Goal: Task Accomplishment & Management: Manage account settings

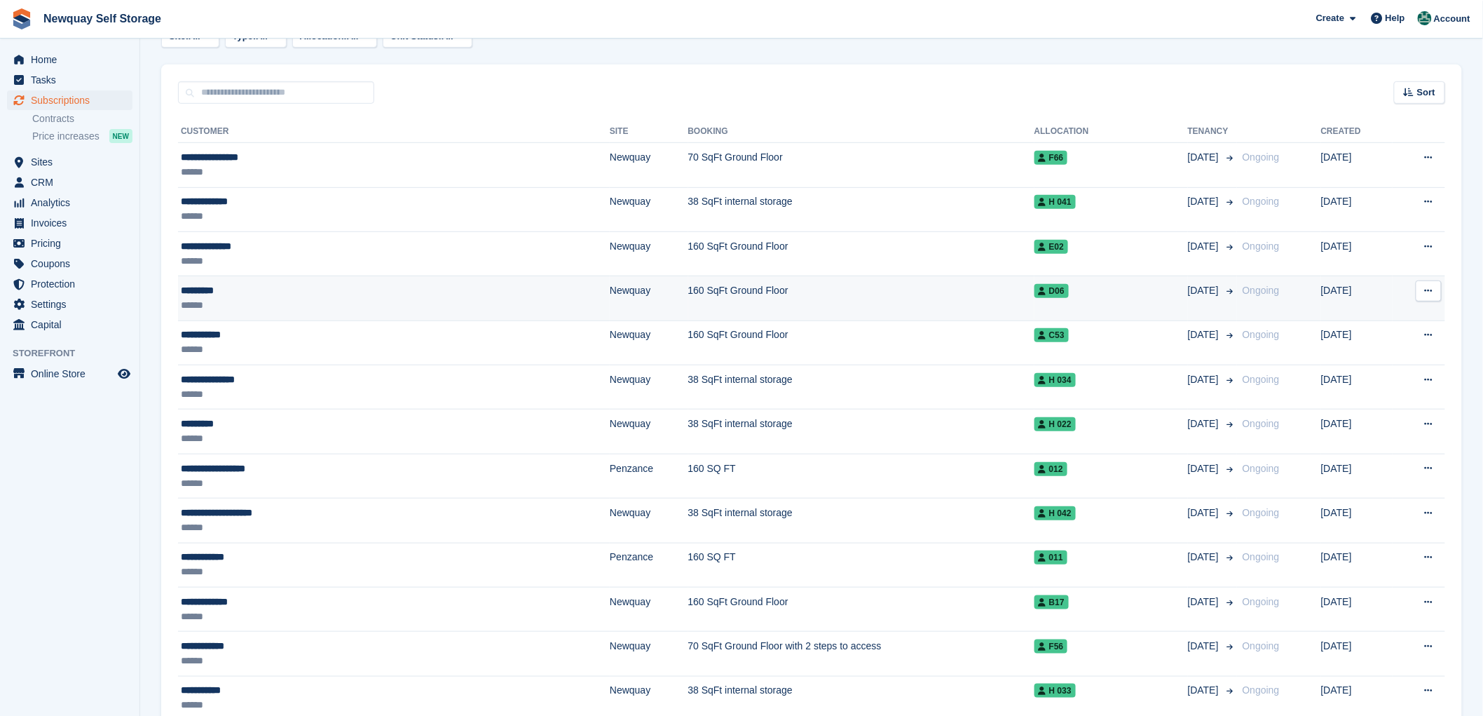
scroll to position [233, 0]
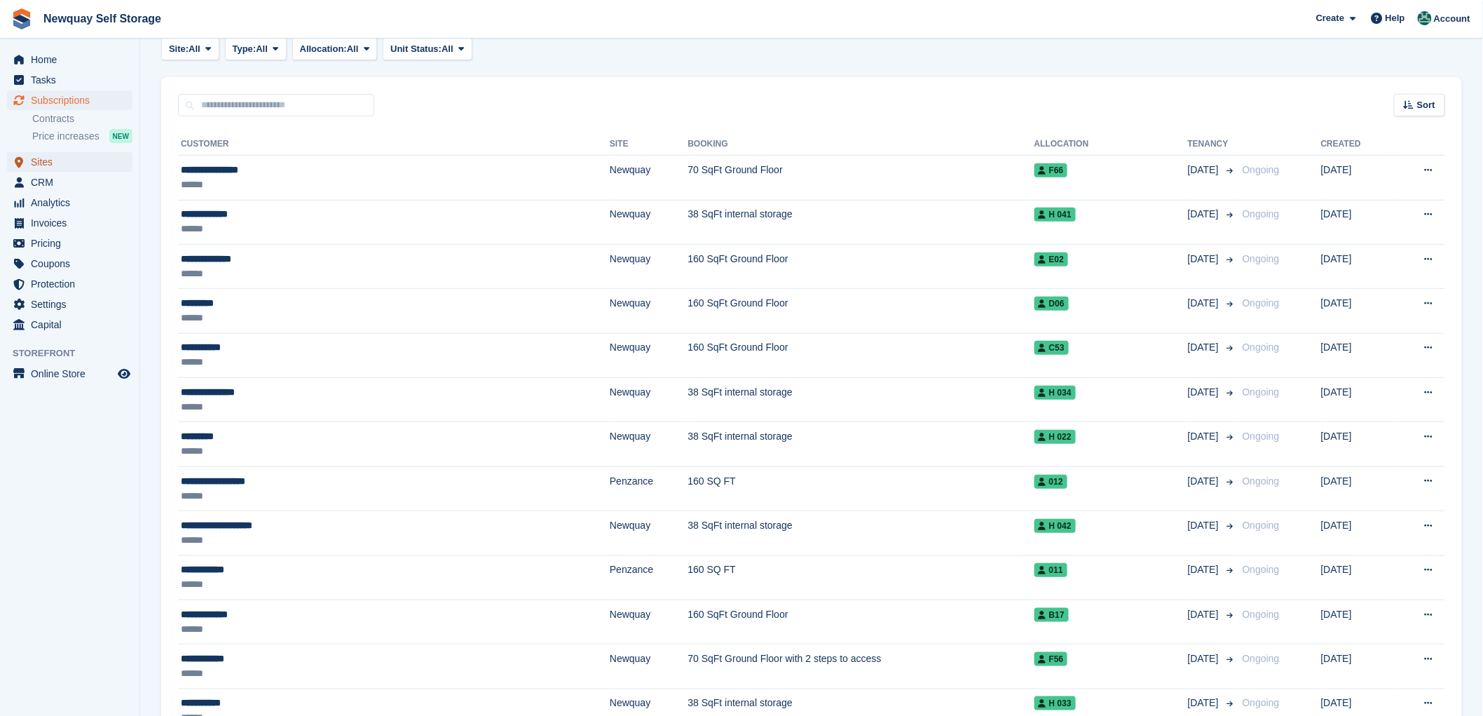
click at [45, 159] on span "Sites" at bounding box center [73, 162] width 84 height 20
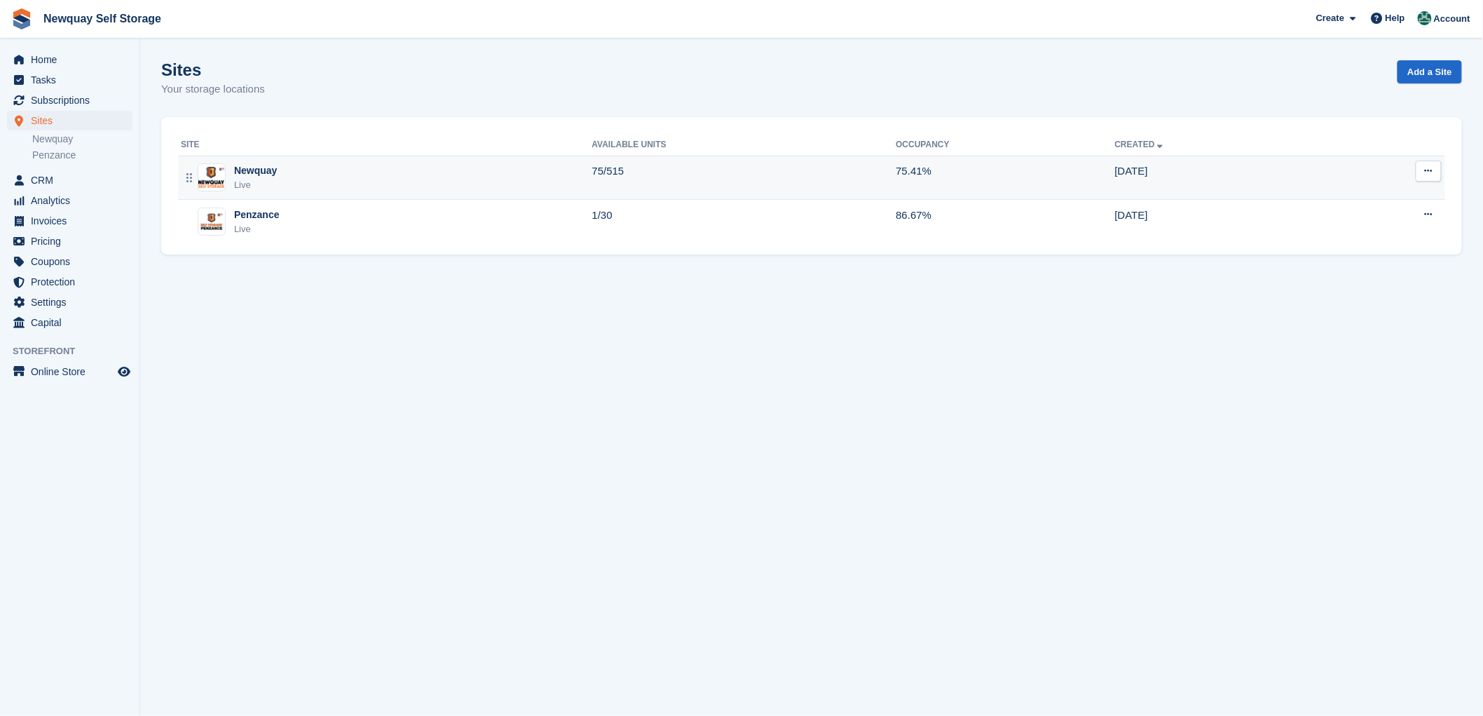
click at [207, 170] on img at bounding box center [211, 177] width 27 height 20
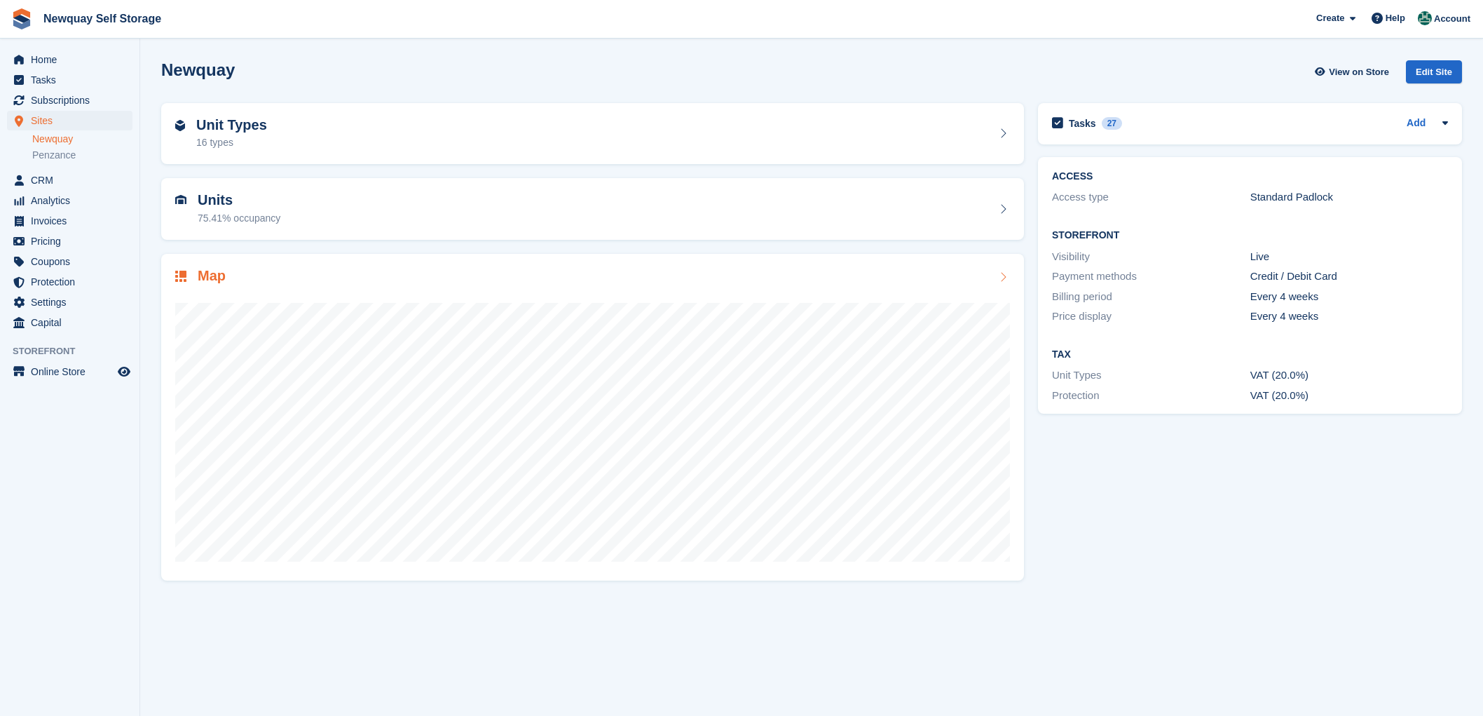
click at [214, 276] on h2 "Map" at bounding box center [212, 276] width 28 height 16
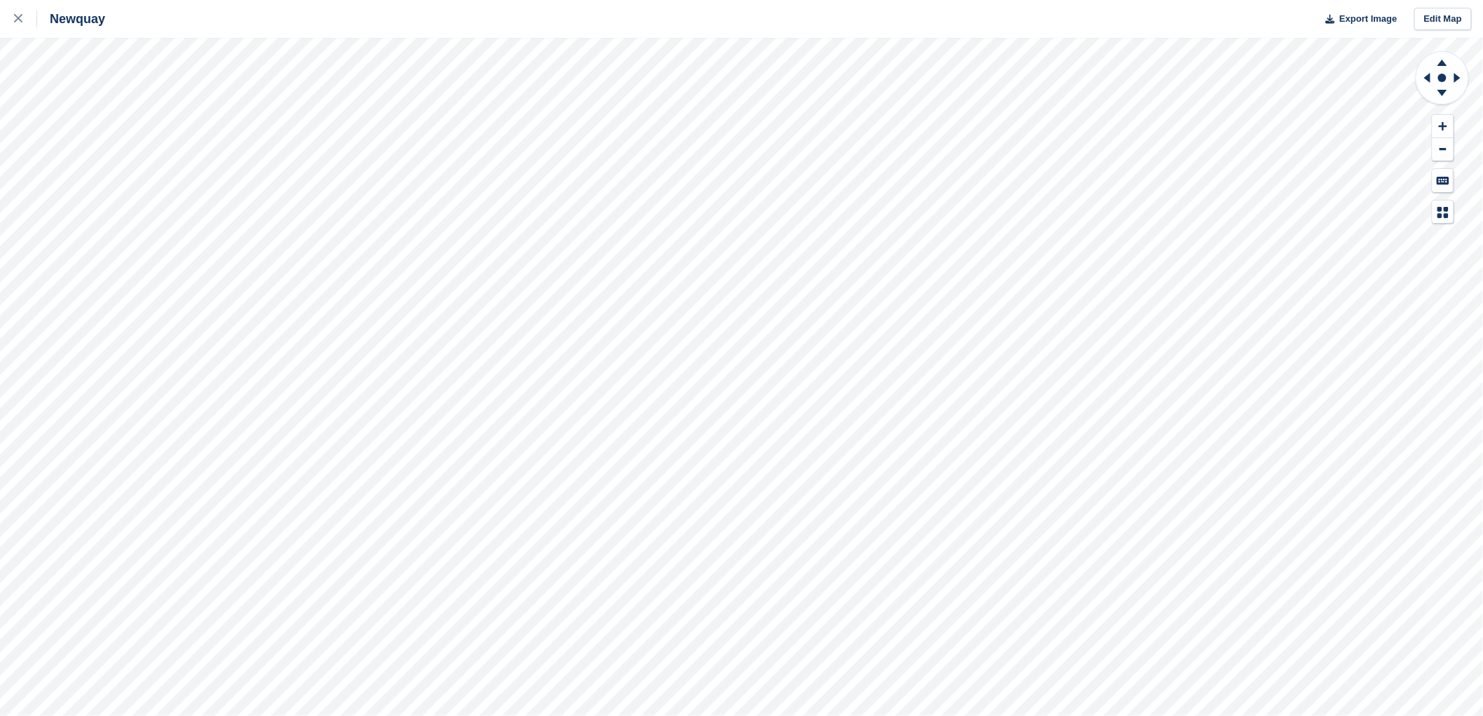
click at [53, 0] on html "Newquay Export Image Edit Map" at bounding box center [741, 358] width 1483 height 716
click at [723, 34] on div "Newquay Export Image Edit Map" at bounding box center [741, 358] width 1483 height 716
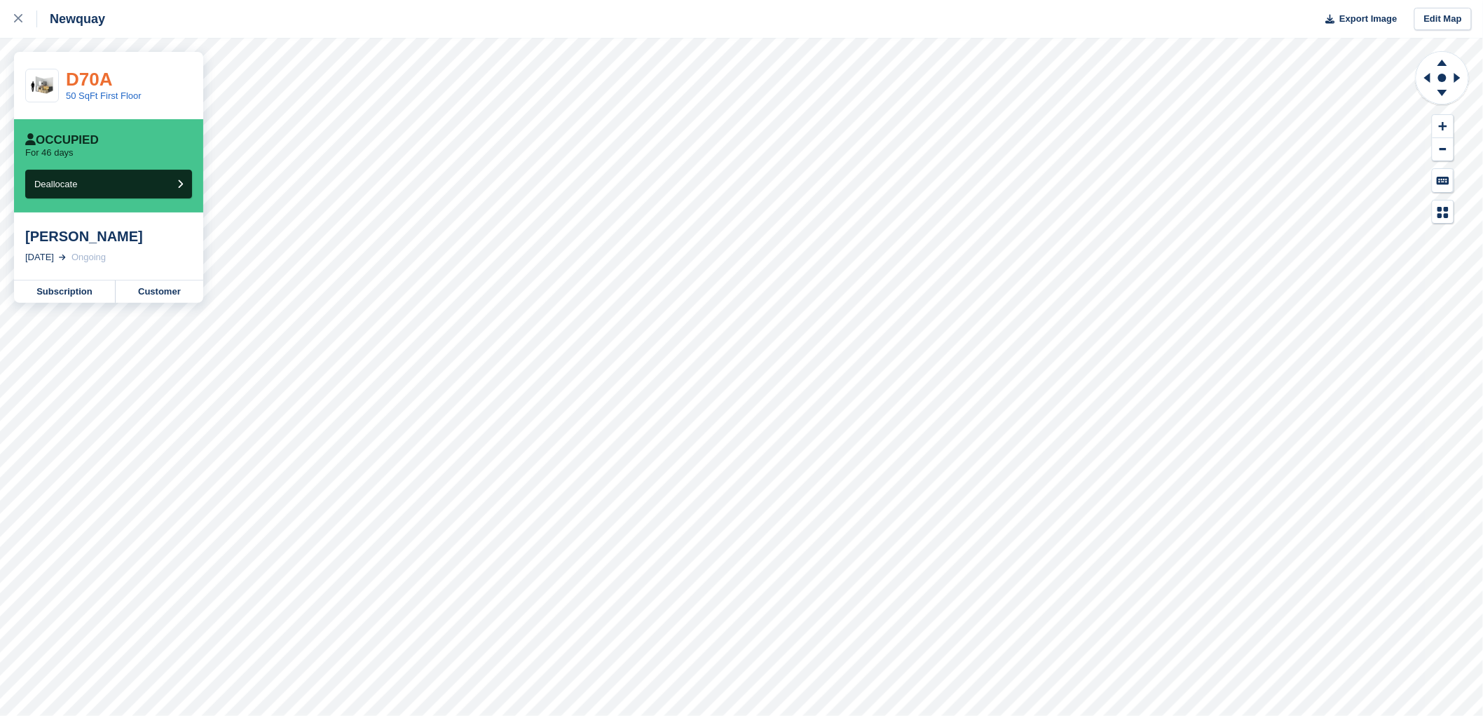
click at [94, 84] on link "D70A" at bounding box center [89, 79] width 46 height 21
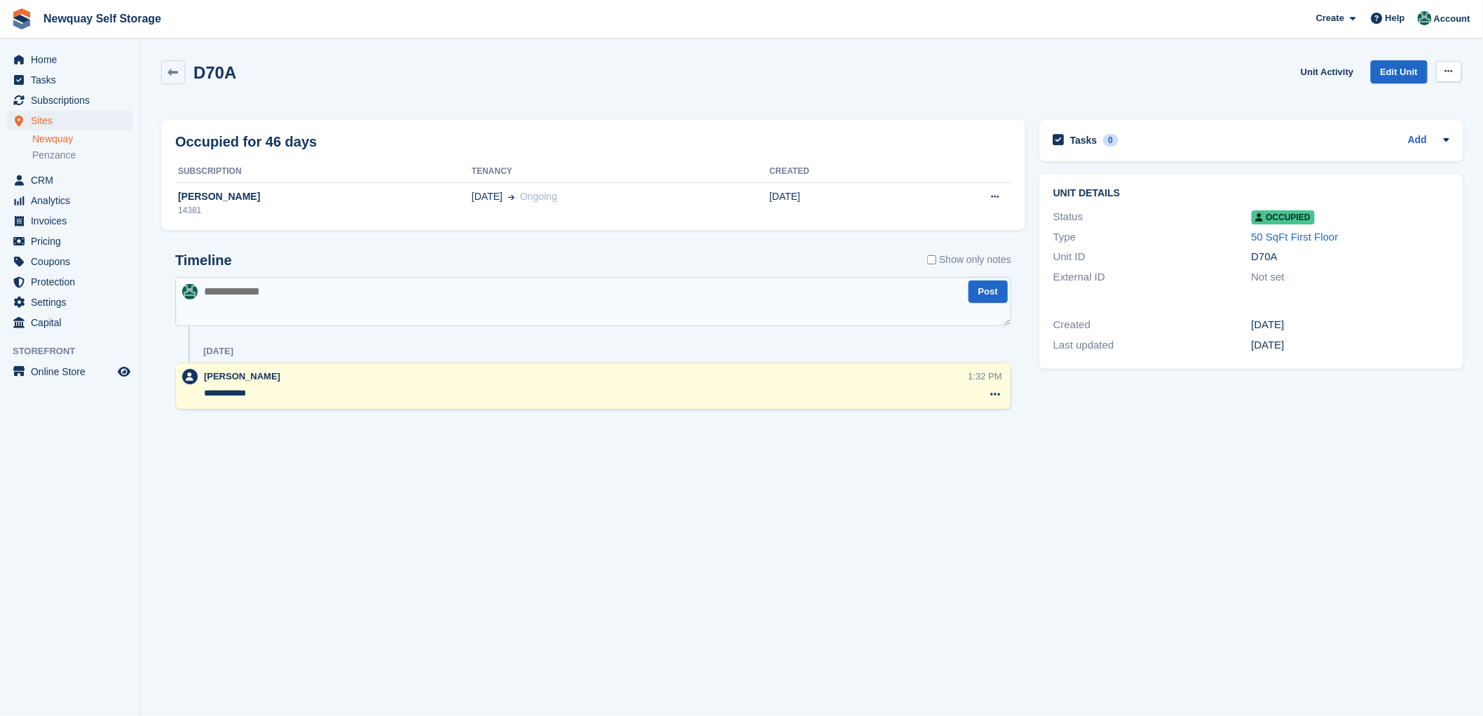
click at [1451, 71] on icon at bounding box center [1449, 71] width 8 height 9
click at [1348, 99] on p "Overlock" at bounding box center [1395, 99] width 122 height 18
click at [41, 135] on link "Newquay" at bounding box center [82, 138] width 100 height 13
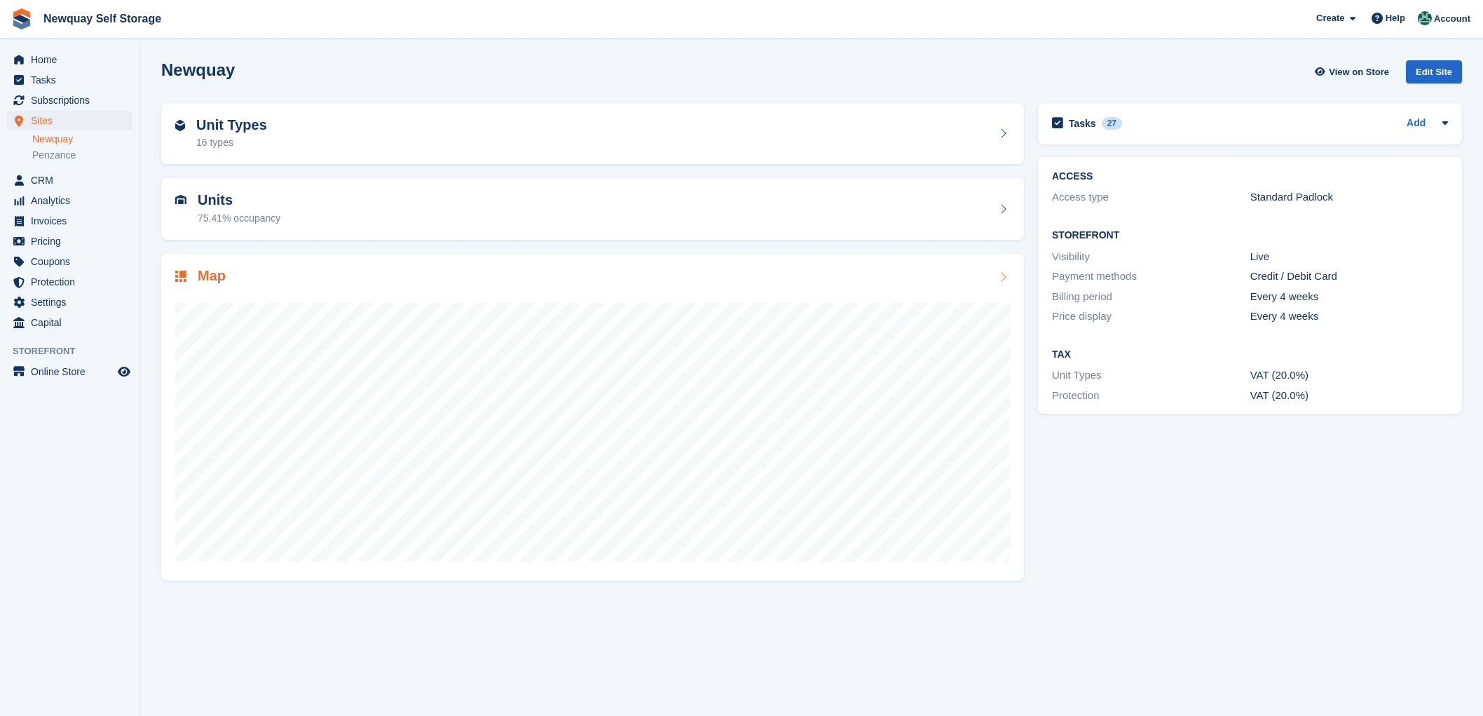
click at [209, 272] on h2 "Map" at bounding box center [212, 276] width 28 height 16
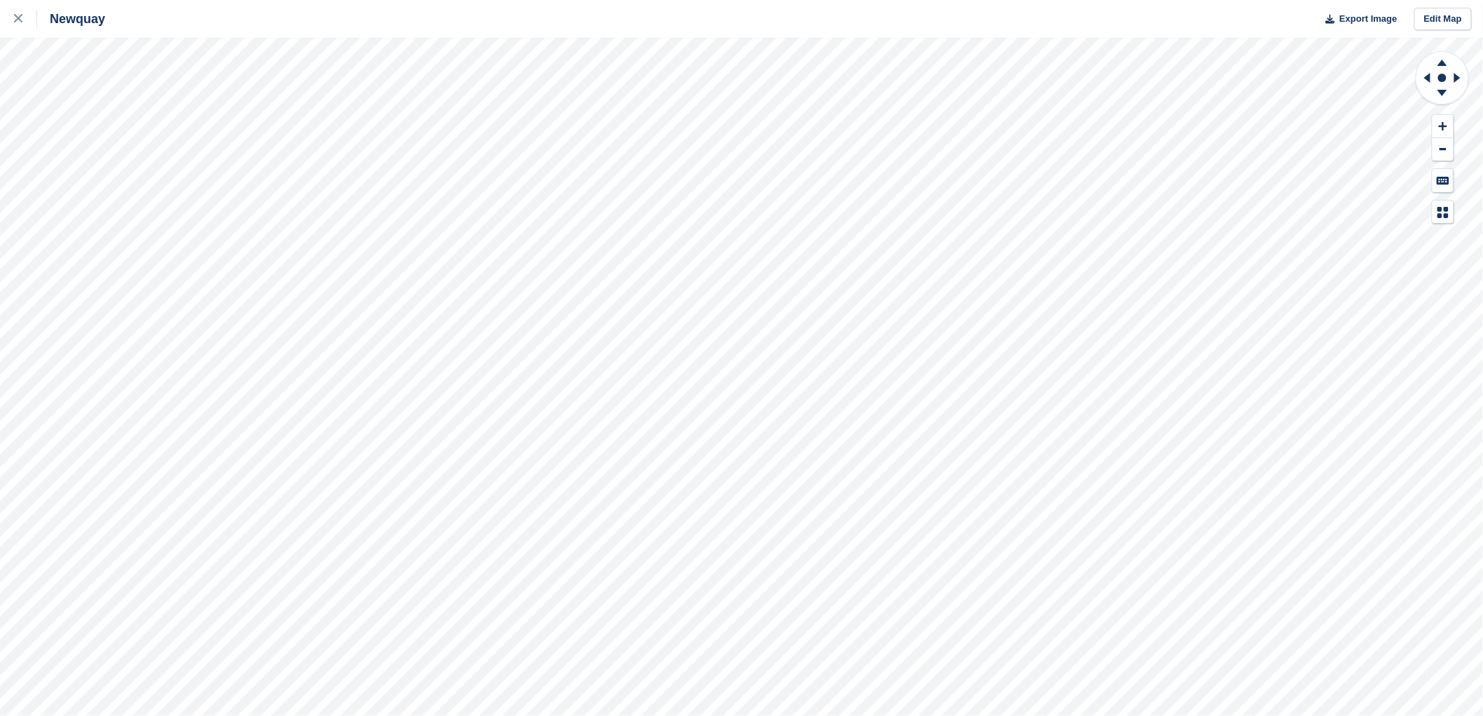
click at [530, 715] on html "Newquay Export Image Edit Map" at bounding box center [741, 358] width 1483 height 716
click at [836, 0] on html "Newquay Export Image Edit Map" at bounding box center [741, 358] width 1483 height 716
click at [1007, 0] on html "Newquay Export Image Edit Map" at bounding box center [741, 358] width 1483 height 716
click at [851, 715] on html "Newquay Export Image Edit Map" at bounding box center [741, 358] width 1483 height 716
click at [1008, 0] on html "Newquay Export Image Edit Map" at bounding box center [741, 358] width 1483 height 716
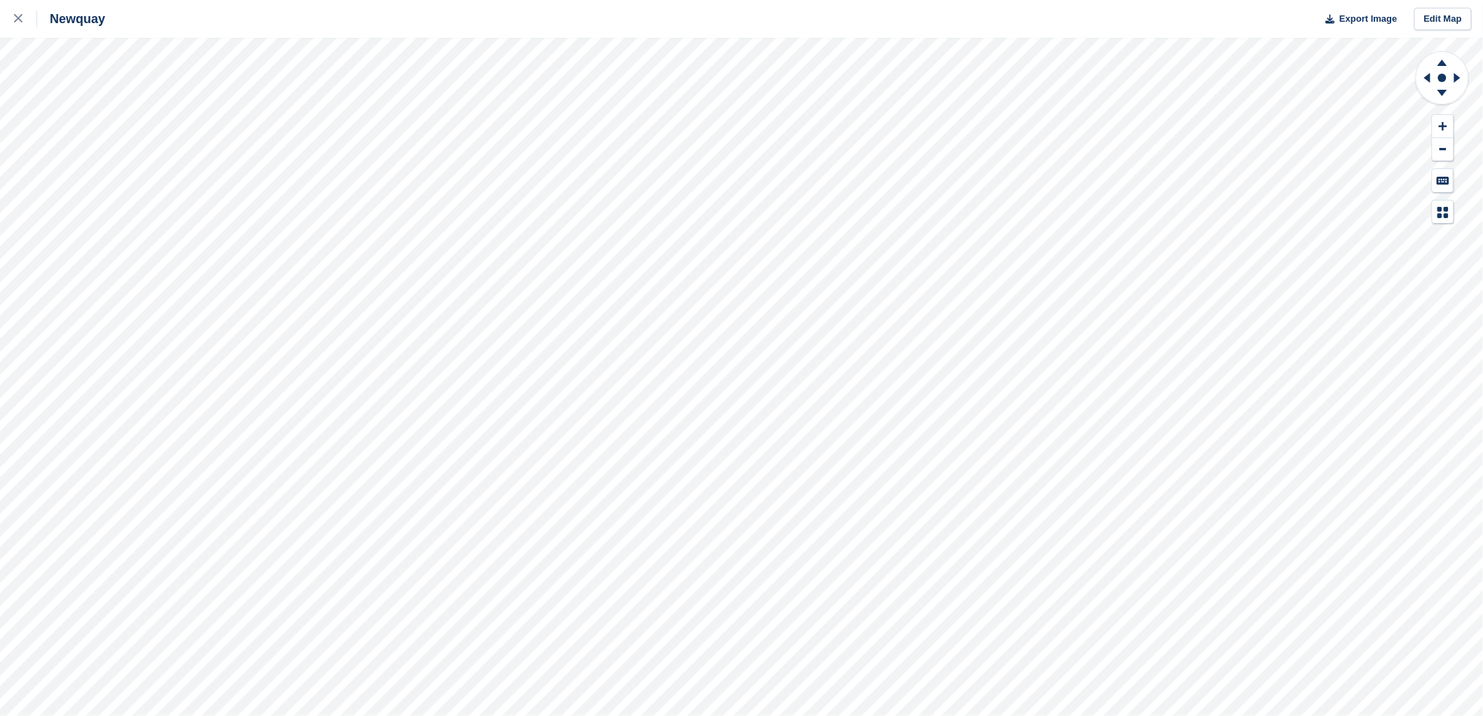
click at [929, 0] on html "Newquay Export Image Edit Map" at bounding box center [741, 358] width 1483 height 716
click at [868, 715] on html "Newquay Export Image Edit Map" at bounding box center [741, 358] width 1483 height 716
click at [652, 715] on html "Newquay Export Image Edit Map" at bounding box center [741, 358] width 1483 height 716
click at [849, 0] on html "Newquay Export Image Edit Map" at bounding box center [741, 358] width 1483 height 716
click at [499, 715] on html "Newquay Export Image Edit Map" at bounding box center [741, 358] width 1483 height 716
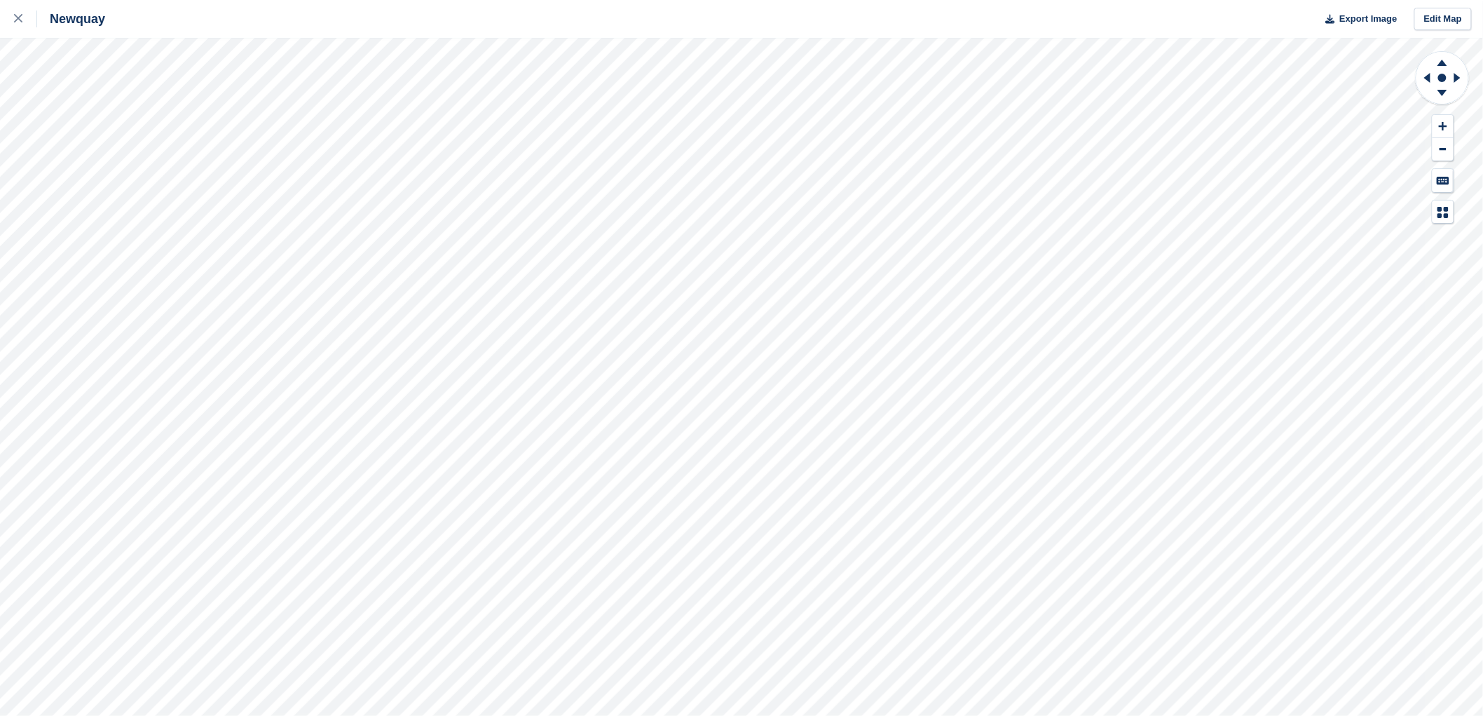
click at [737, 715] on html "Newquay Export Image Edit Map" at bounding box center [741, 358] width 1483 height 716
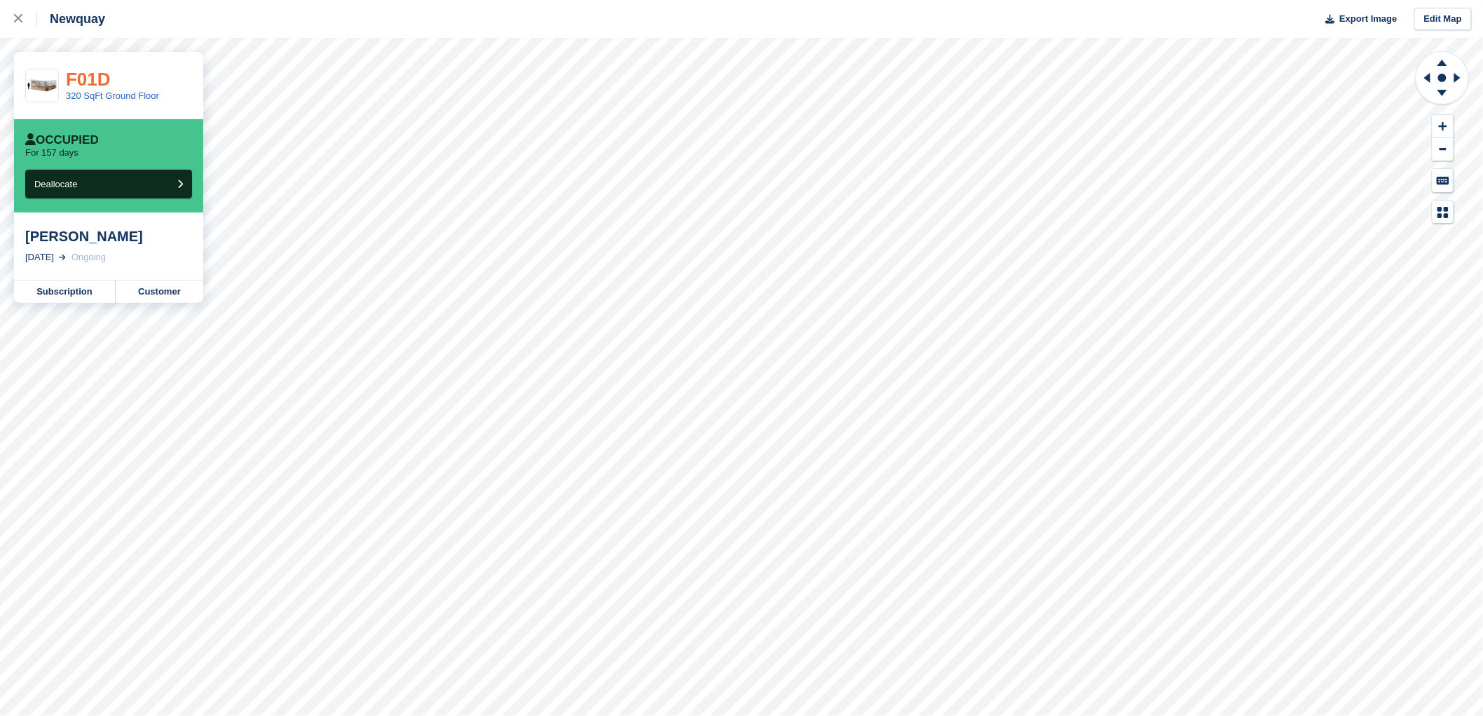
click at [85, 78] on link "F01D" at bounding box center [88, 79] width 45 height 21
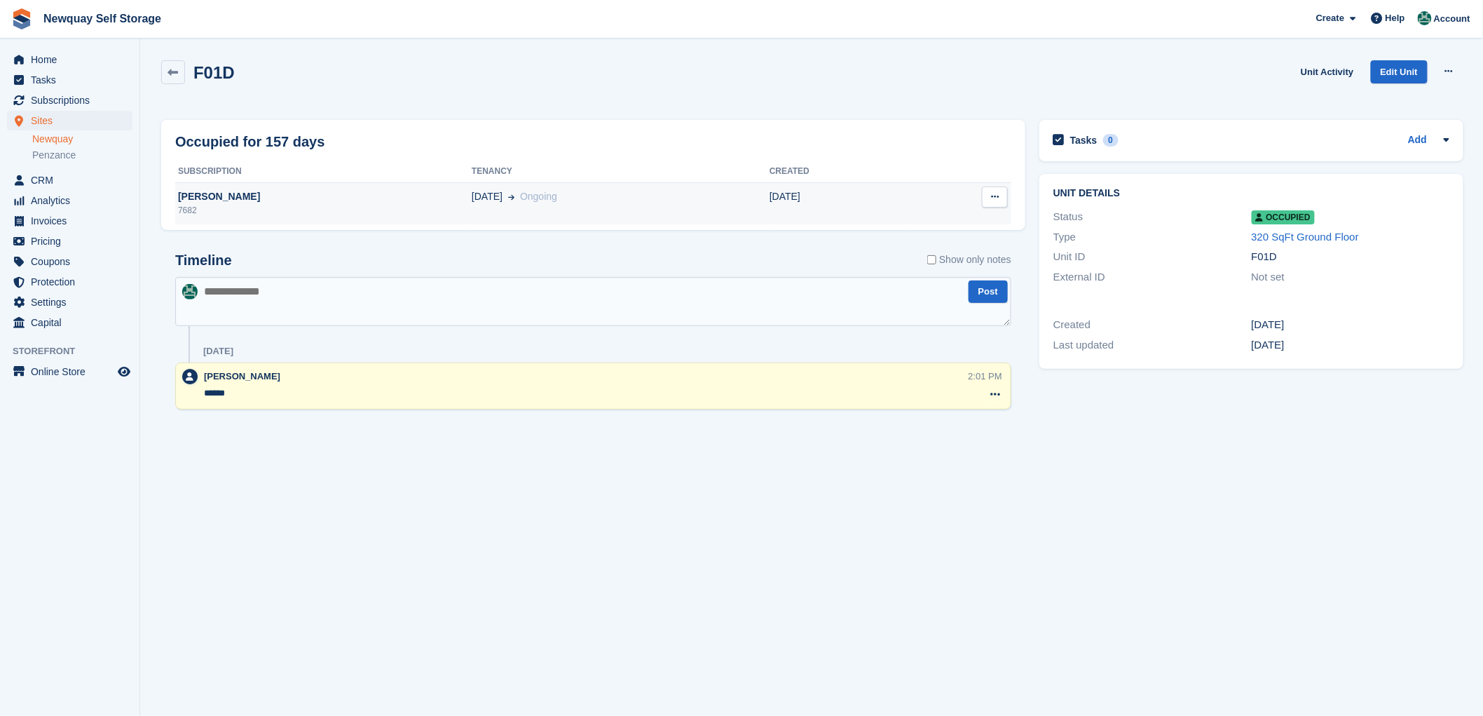
click at [203, 196] on div "[PERSON_NAME]" at bounding box center [323, 196] width 296 height 15
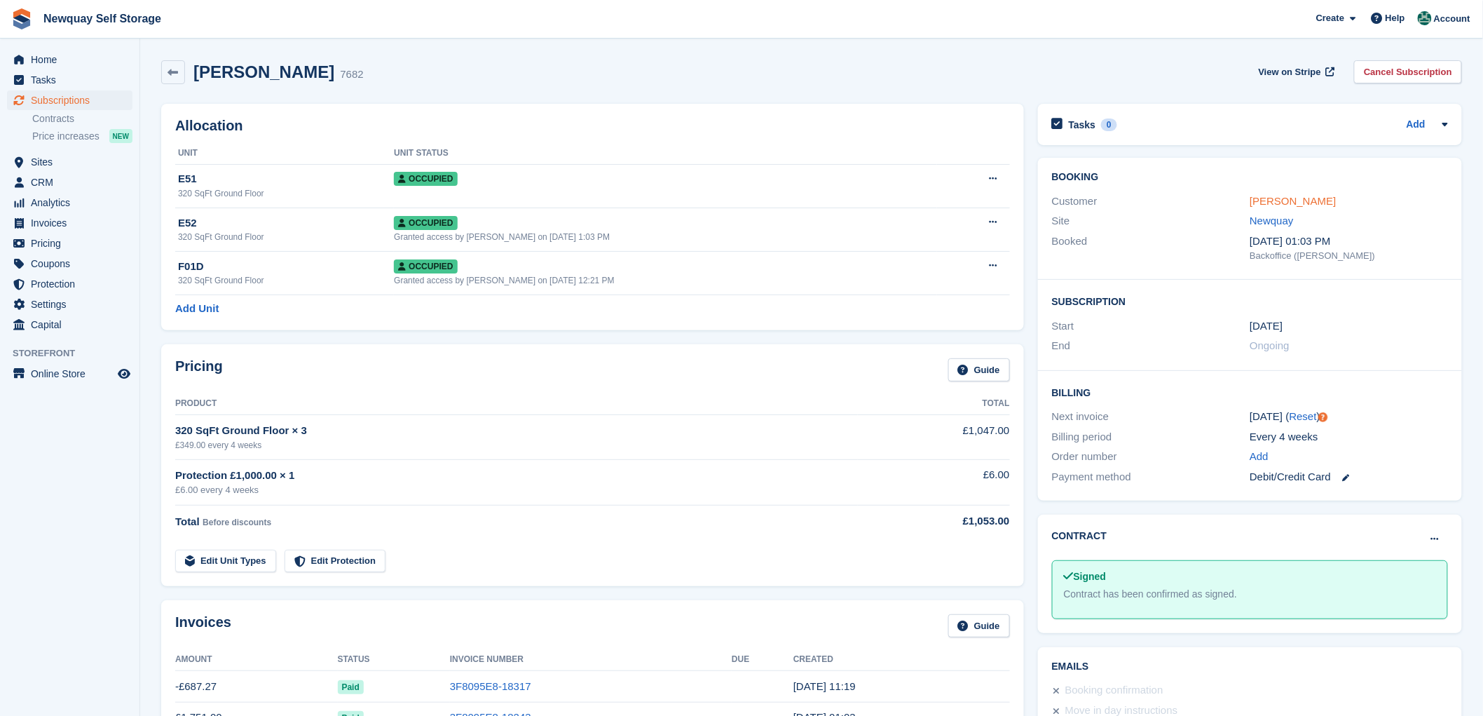
click at [1281, 200] on link "Damian Rowe" at bounding box center [1293, 201] width 86 height 12
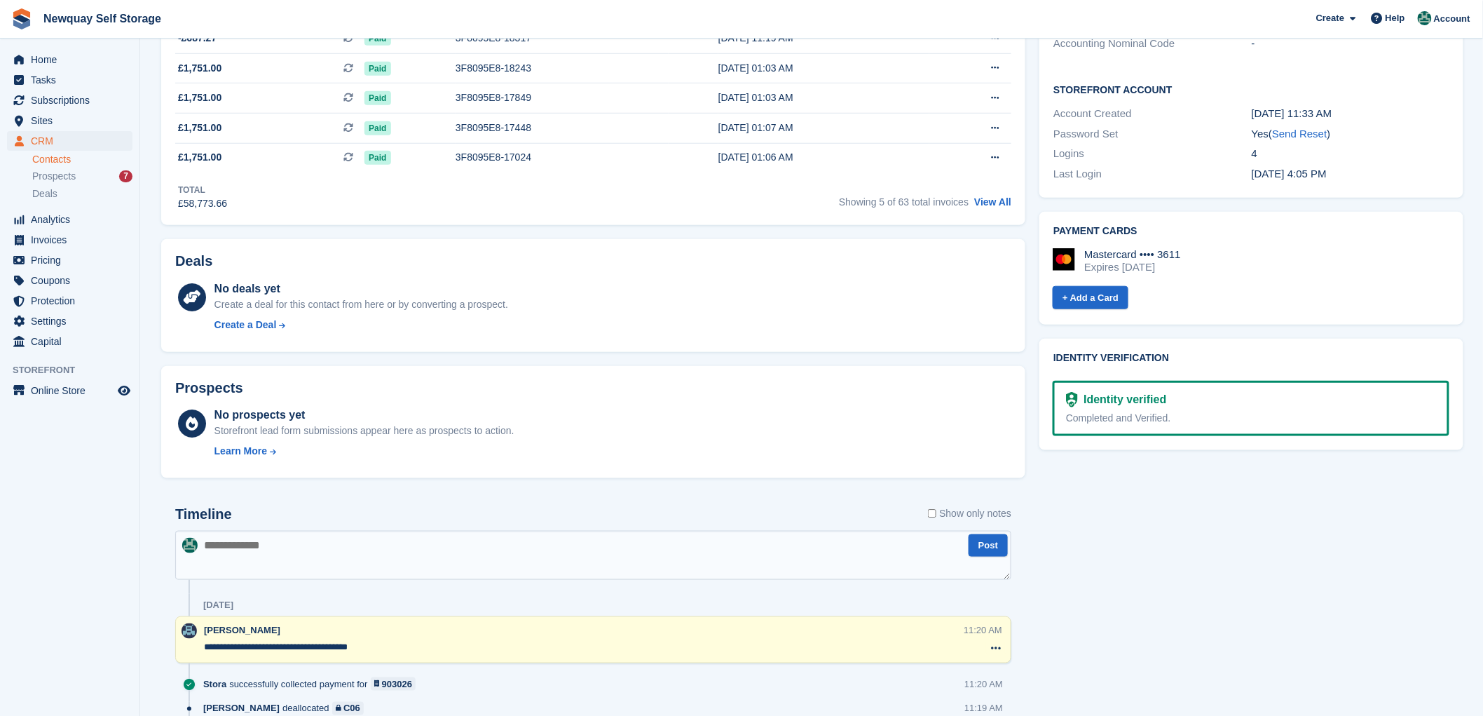
scroll to position [467, 0]
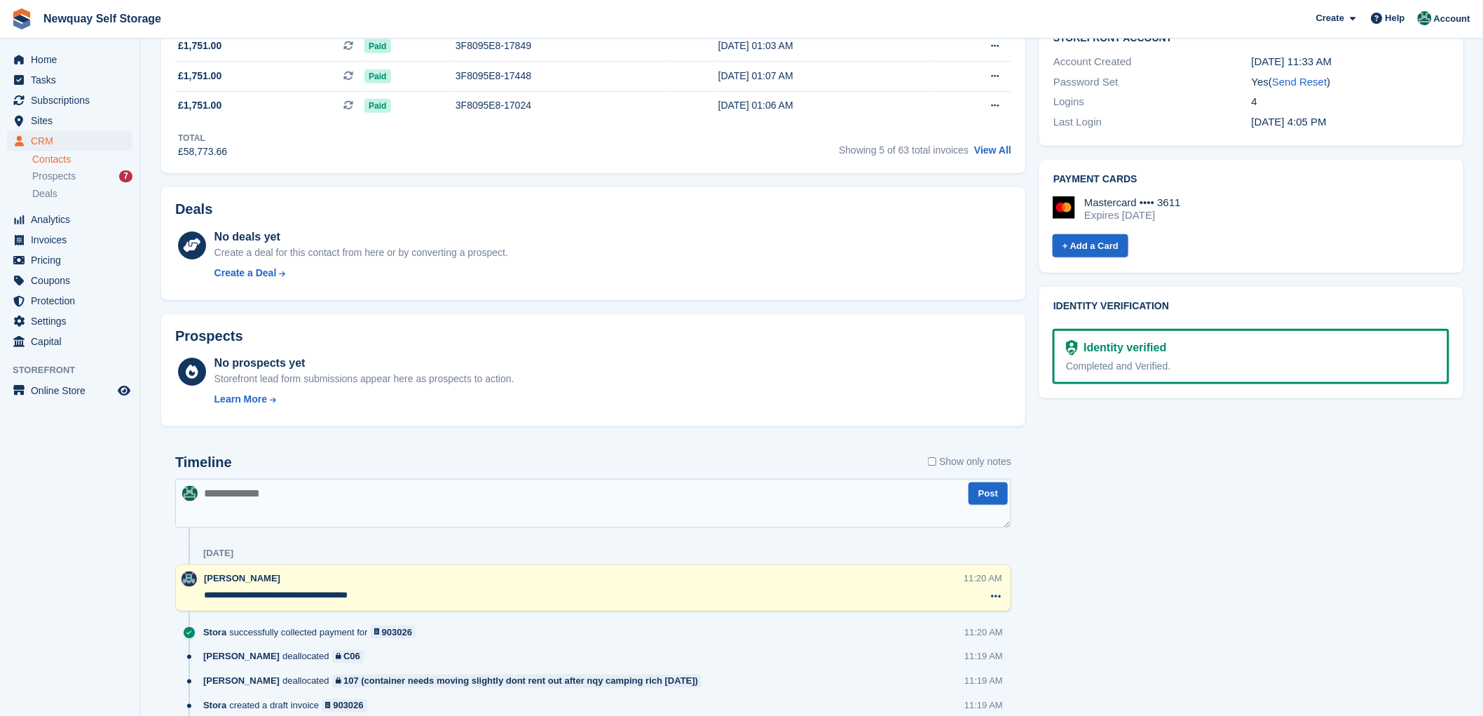
click at [235, 486] on textarea at bounding box center [593, 503] width 836 height 49
click at [745, 692] on div "Colette Pearce deallocated 107 (container needs moving slightly dont rent out a…" at bounding box center [607, 686] width 808 height 25
click at [262, 493] on textarea at bounding box center [593, 503] width 836 height 49
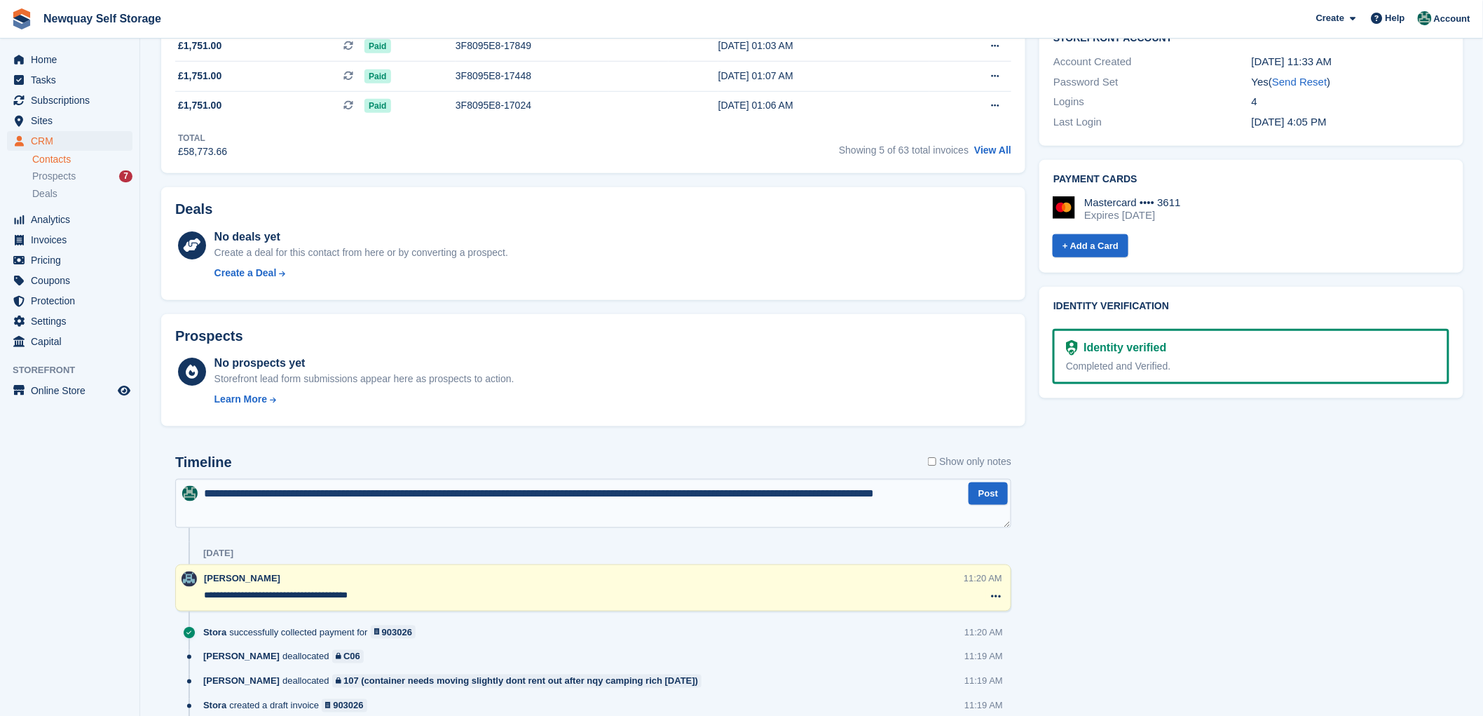
click at [772, 495] on textarea "**********" at bounding box center [593, 503] width 836 height 49
click at [287, 519] on textarea "**********" at bounding box center [593, 503] width 836 height 49
click at [233, 510] on textarea "**********" at bounding box center [593, 503] width 836 height 49
type textarea "**********"
click at [516, 503] on textarea "**********" at bounding box center [593, 503] width 836 height 49
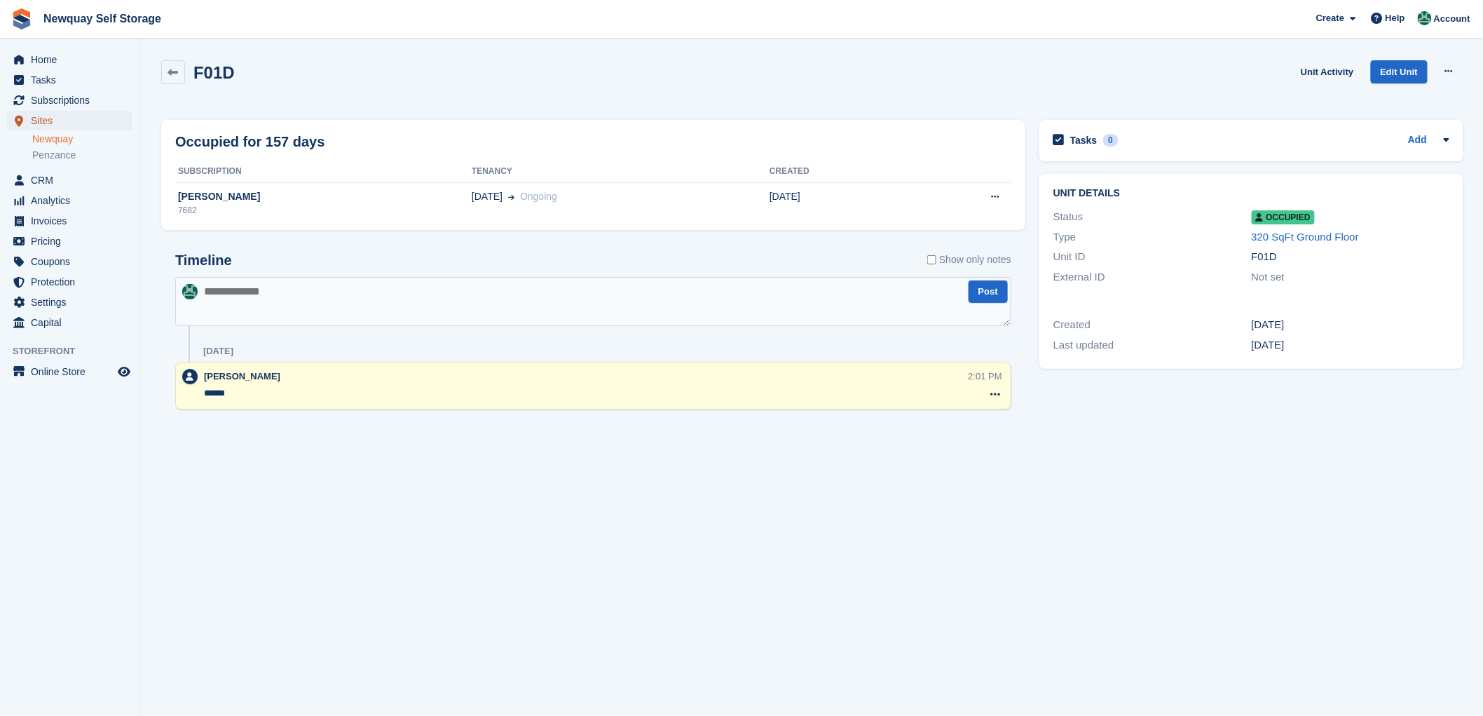
click at [33, 116] on span "Sites" at bounding box center [73, 121] width 84 height 20
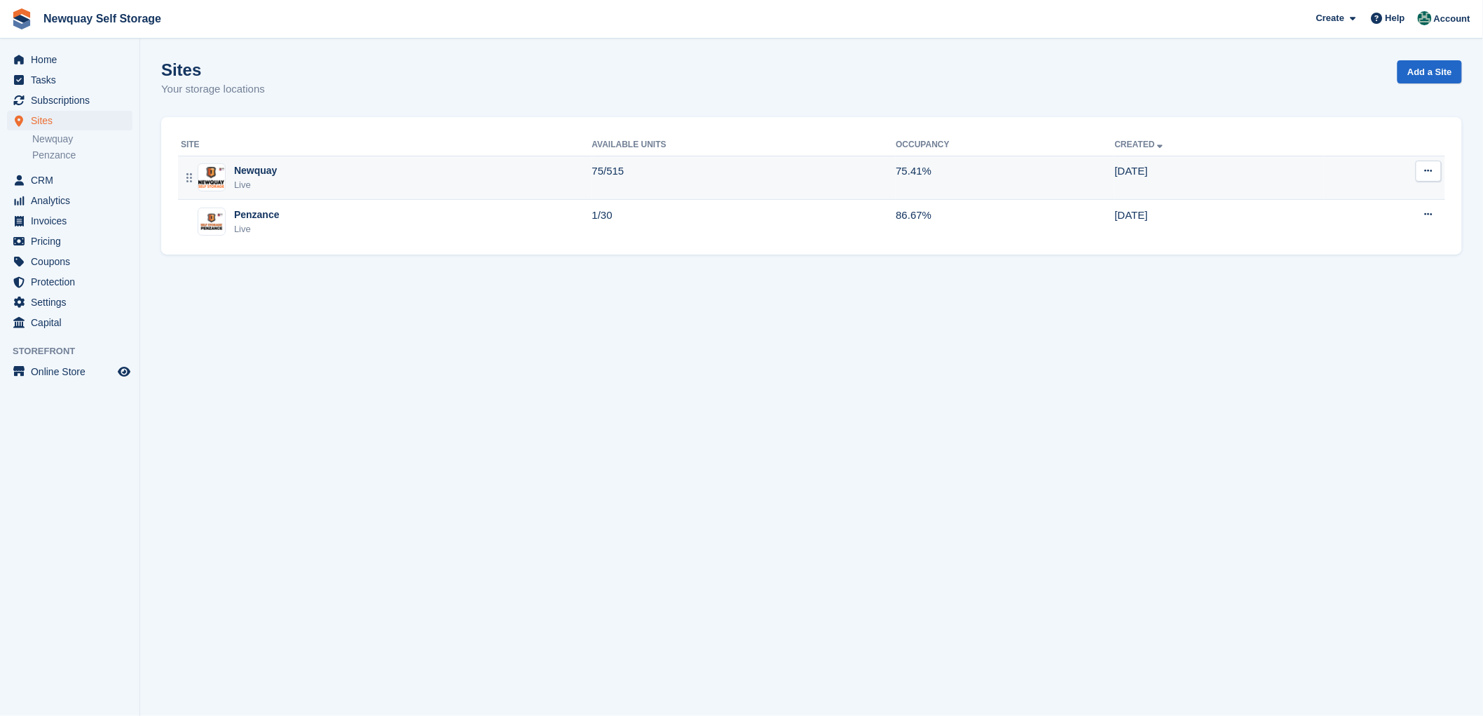
click at [246, 167] on div "Newquay" at bounding box center [255, 170] width 43 height 15
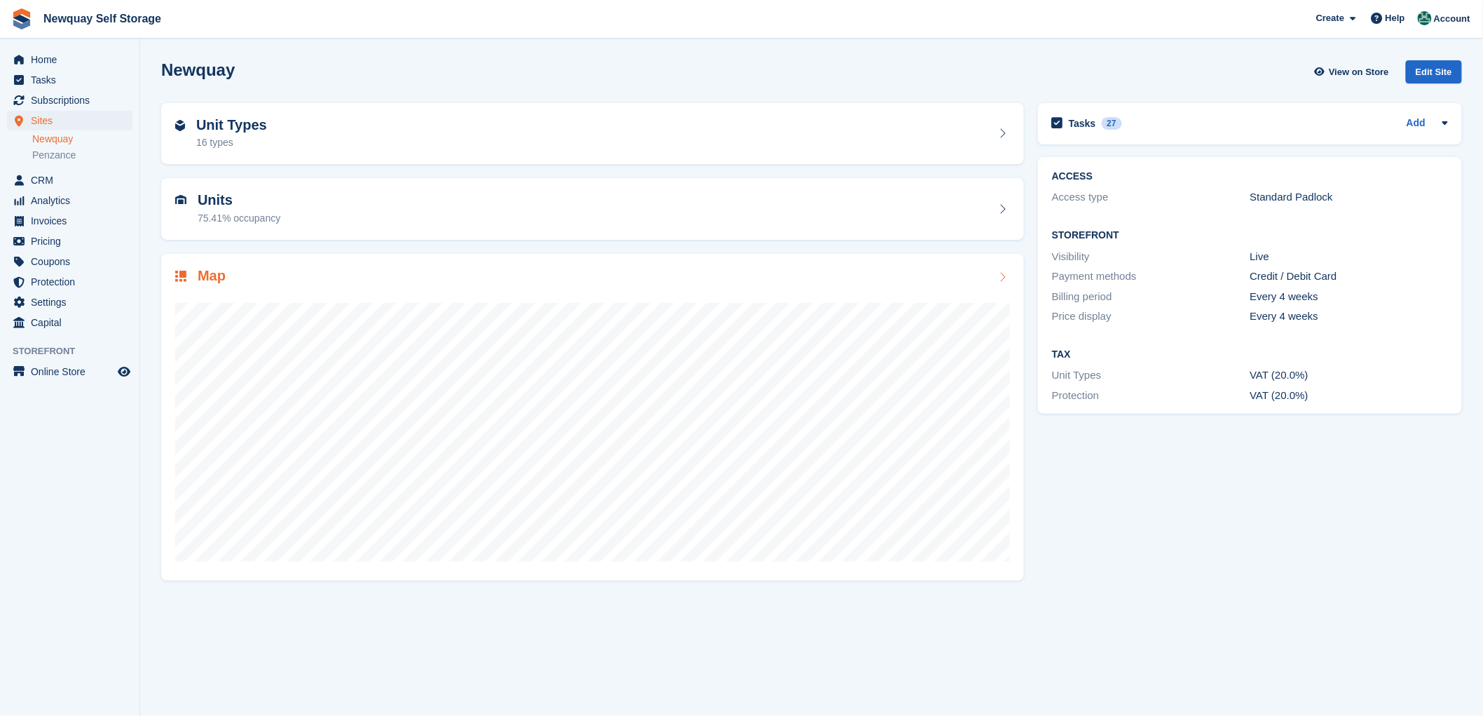
click at [207, 274] on h2 "Map" at bounding box center [212, 276] width 28 height 16
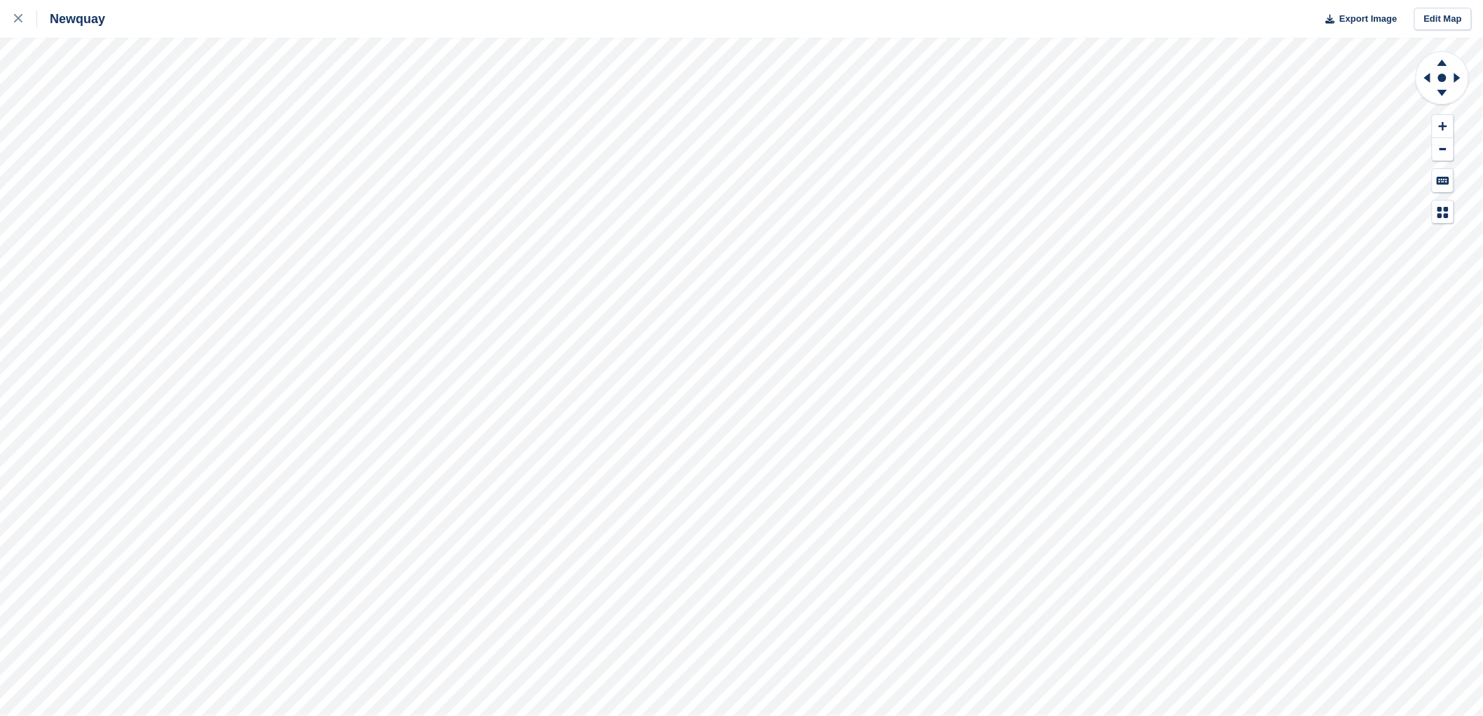
click at [758, 715] on html "Newquay Export Image Edit Map" at bounding box center [741, 358] width 1483 height 716
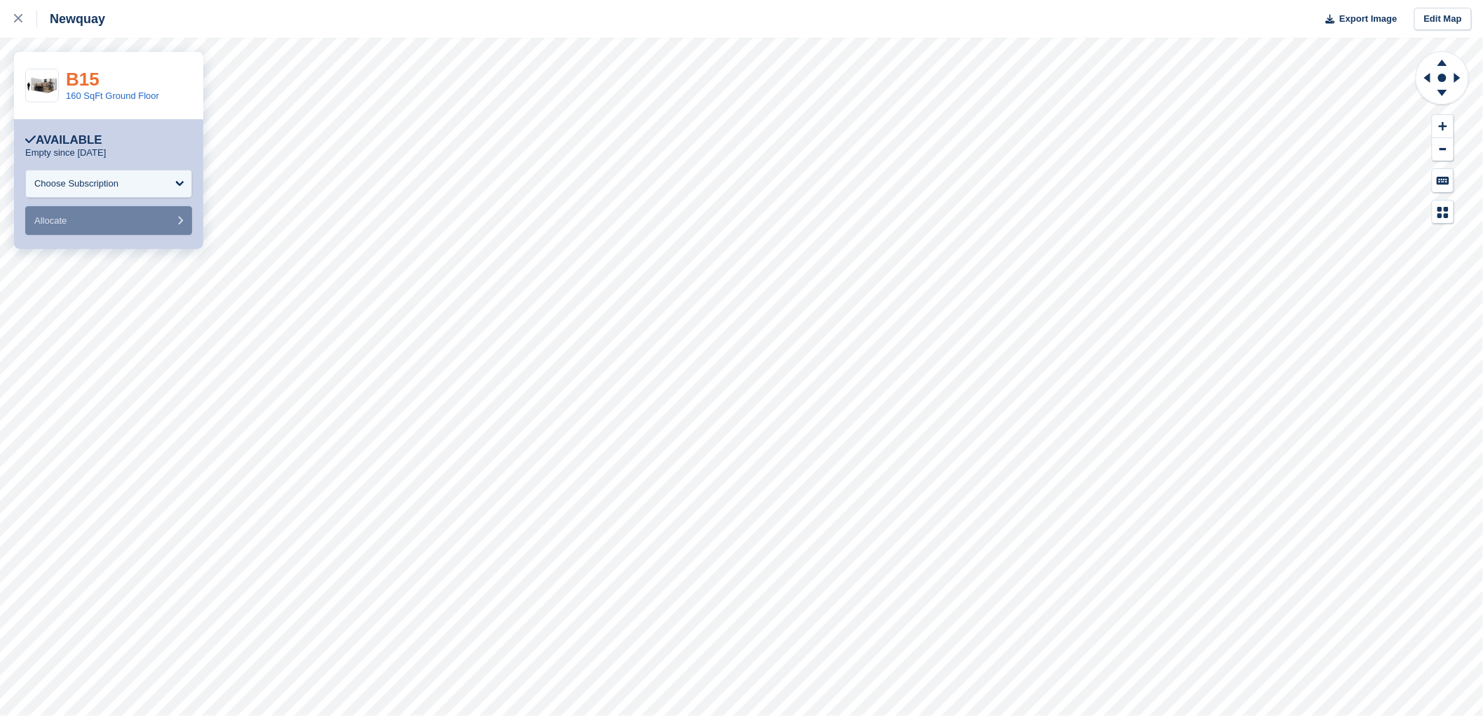
click at [73, 78] on link "B15" at bounding box center [83, 79] width 34 height 21
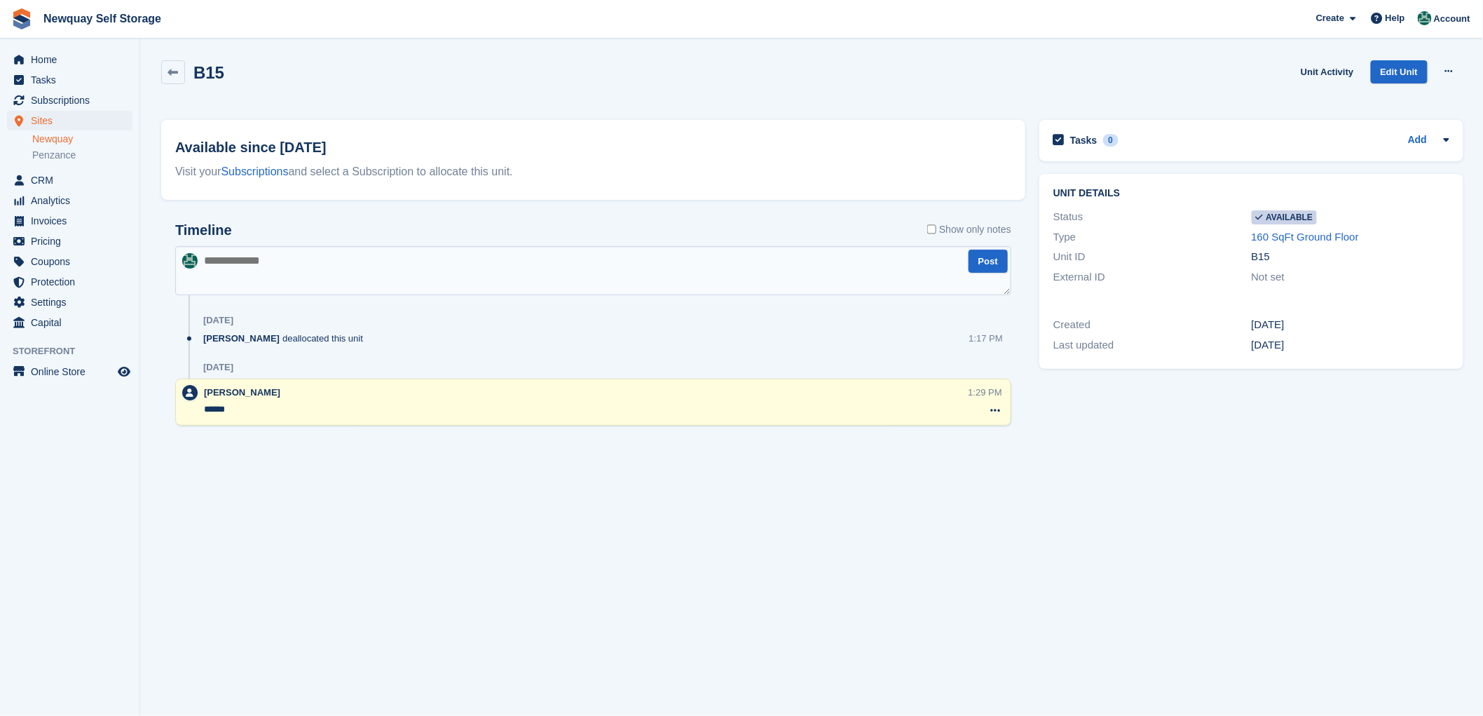
click at [247, 267] on textarea at bounding box center [593, 270] width 836 height 49
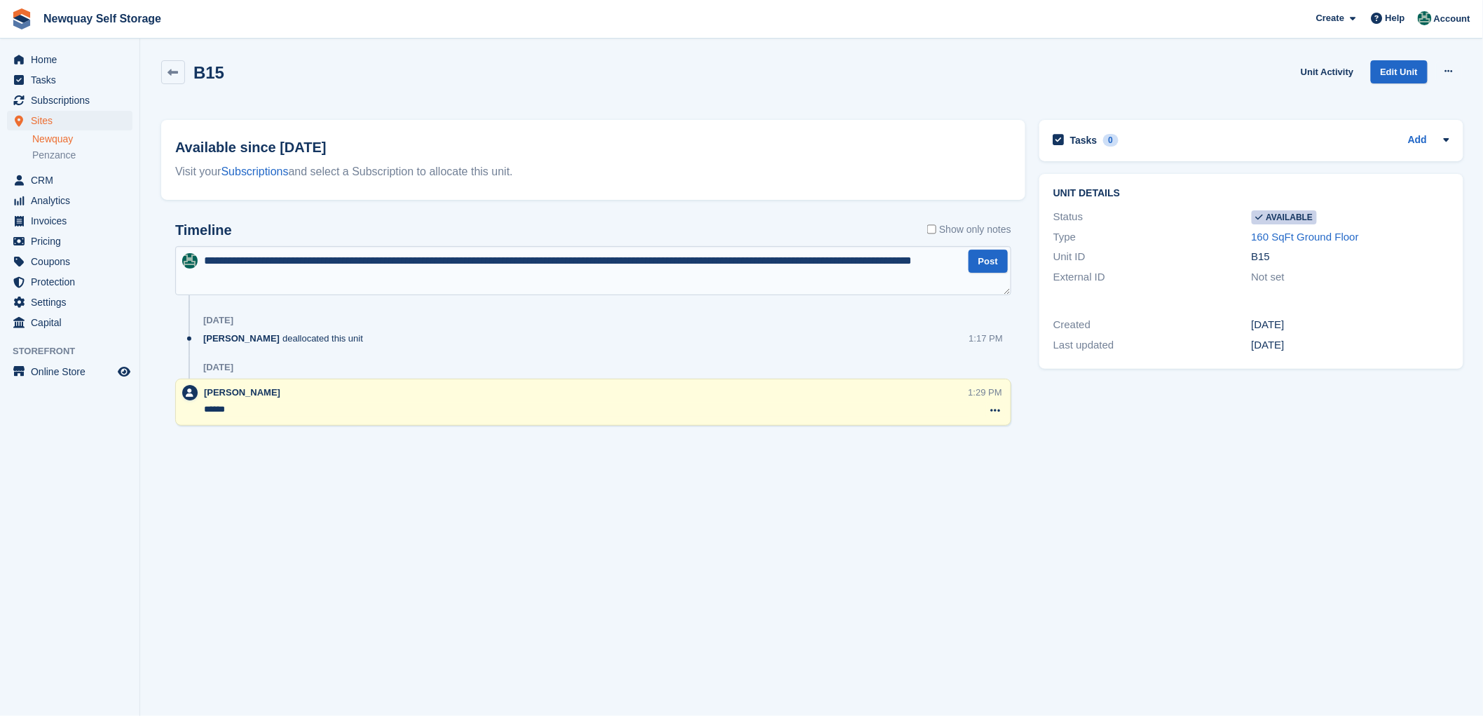
type textarea "**********"
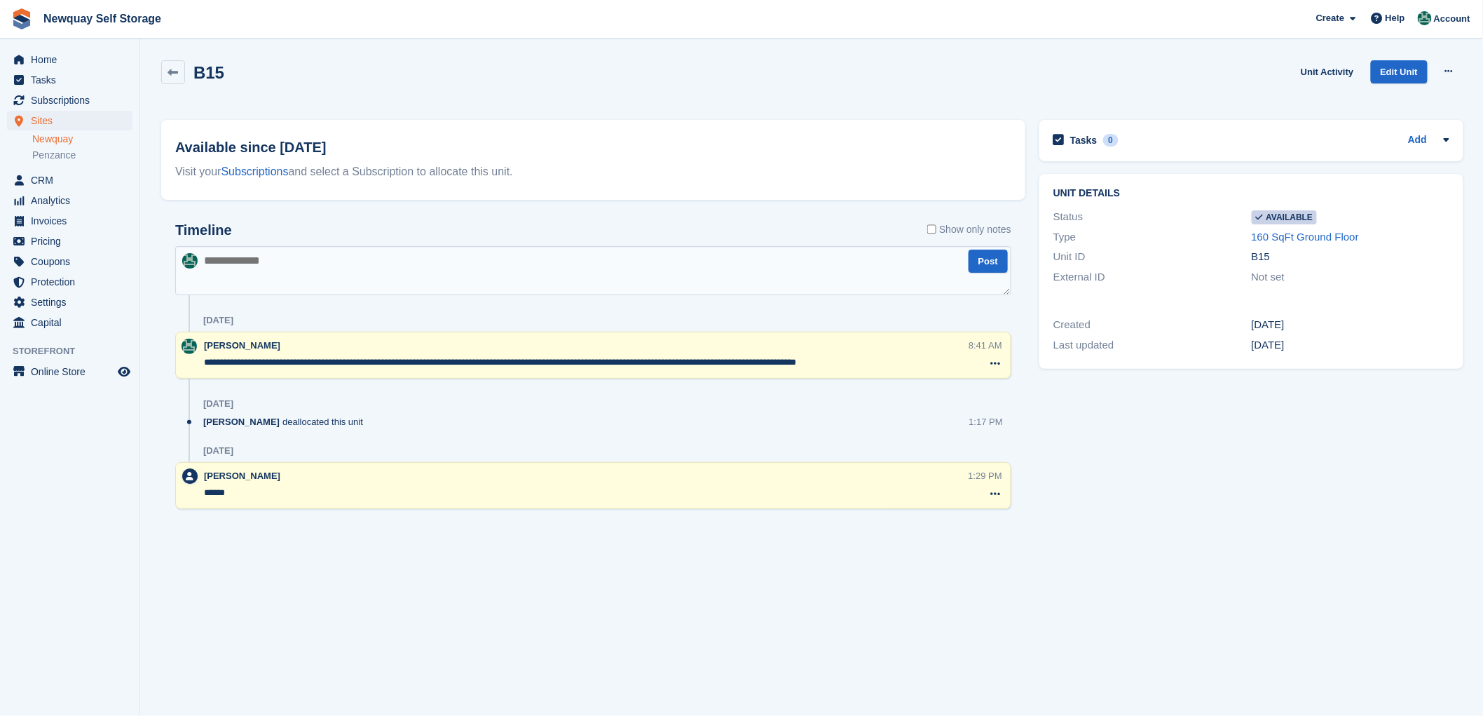
click at [1439, 268] on div "External ID Not set" at bounding box center [1251, 277] width 396 height 20
click at [42, 179] on span "CRM" at bounding box center [73, 180] width 84 height 20
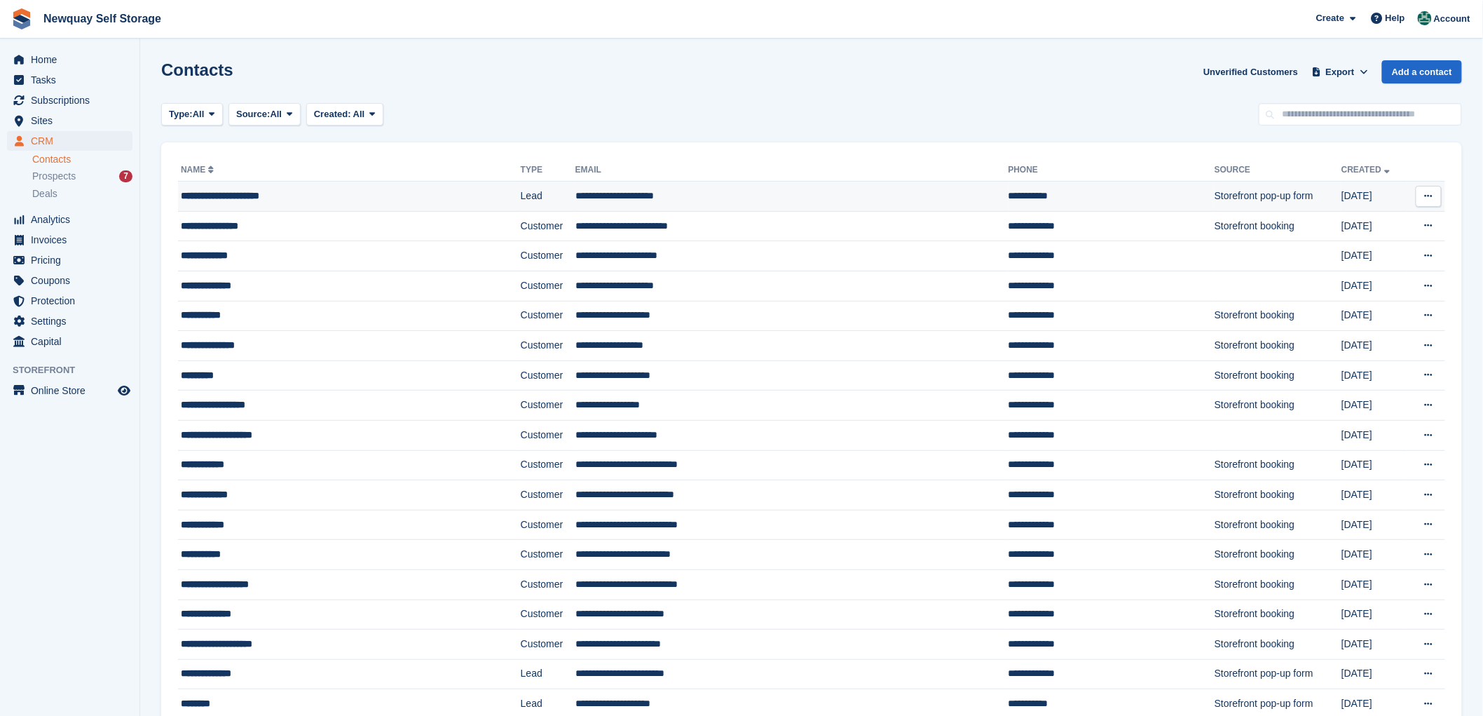
click at [1430, 193] on icon at bounding box center [1429, 195] width 8 height 9
click at [1357, 223] on p "Edit contact" at bounding box center [1374, 223] width 122 height 18
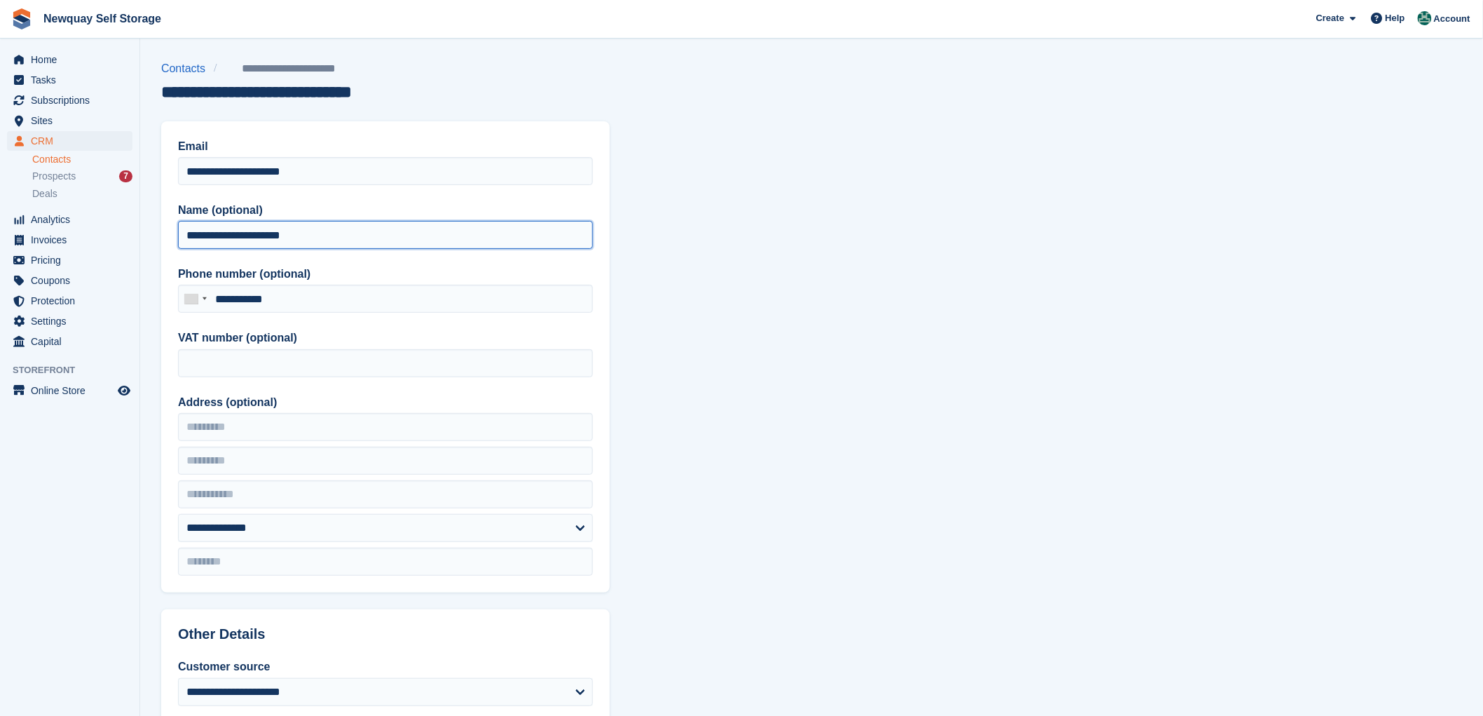
drag, startPoint x: 313, startPoint y: 235, endPoint x: 163, endPoint y: 238, distance: 150.0
click at [163, 238] on div "**********" at bounding box center [385, 356] width 449 height 471
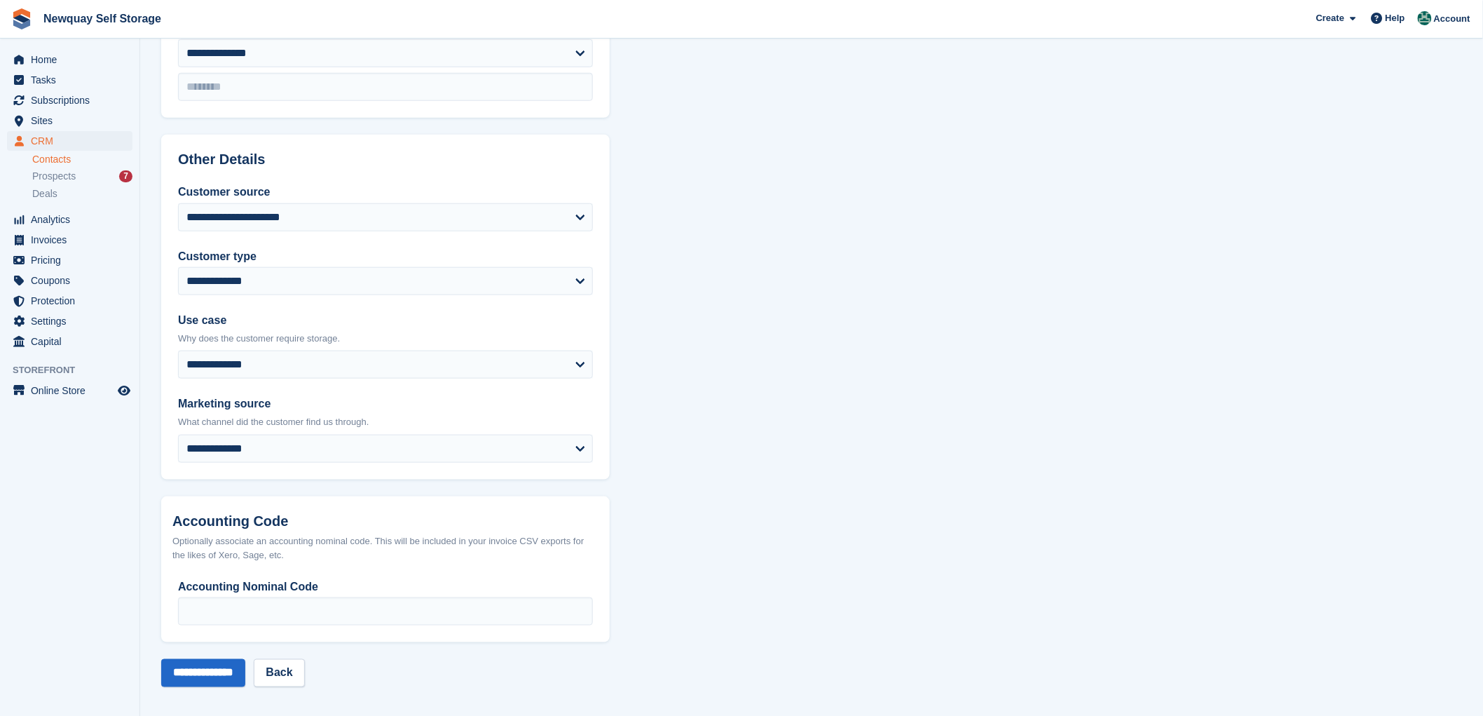
scroll to position [478, 0]
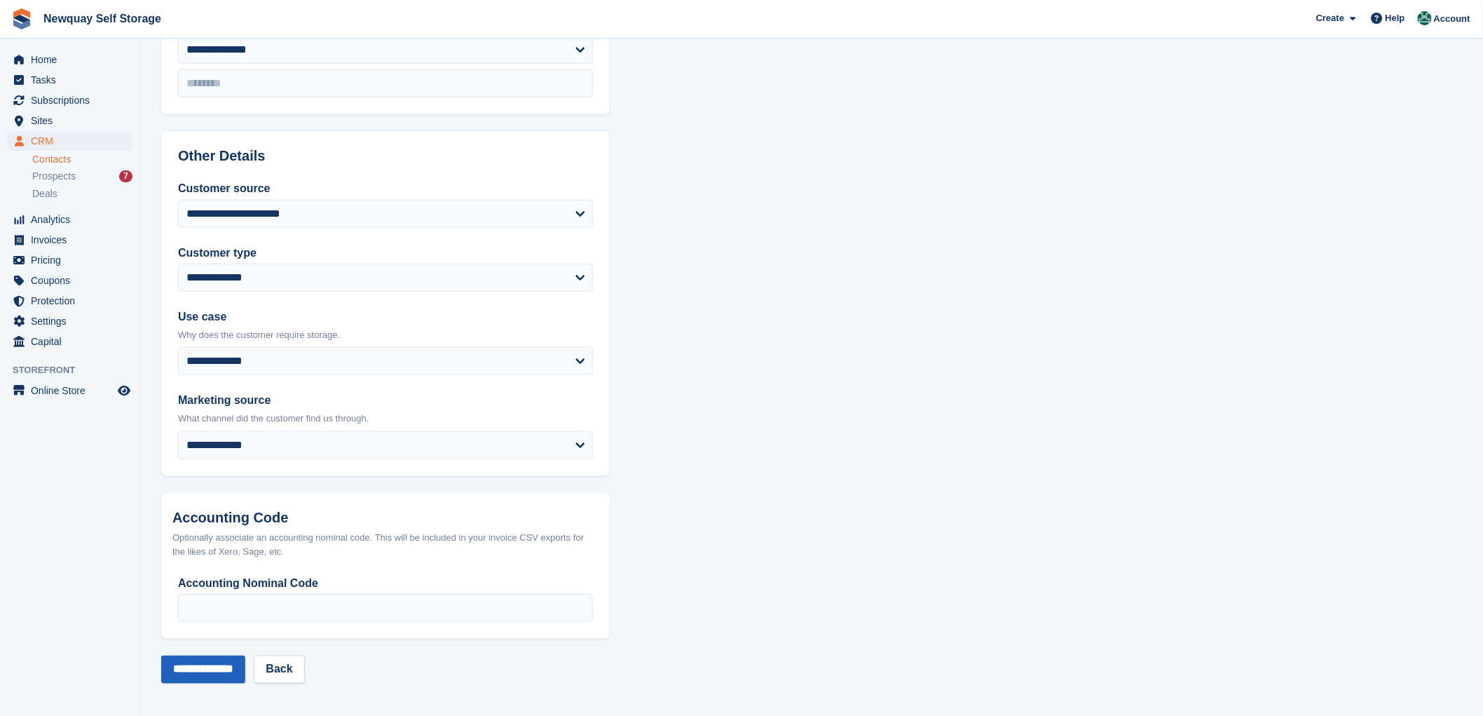
type input "**********"
click at [205, 662] on input "**********" at bounding box center [203, 669] width 84 height 28
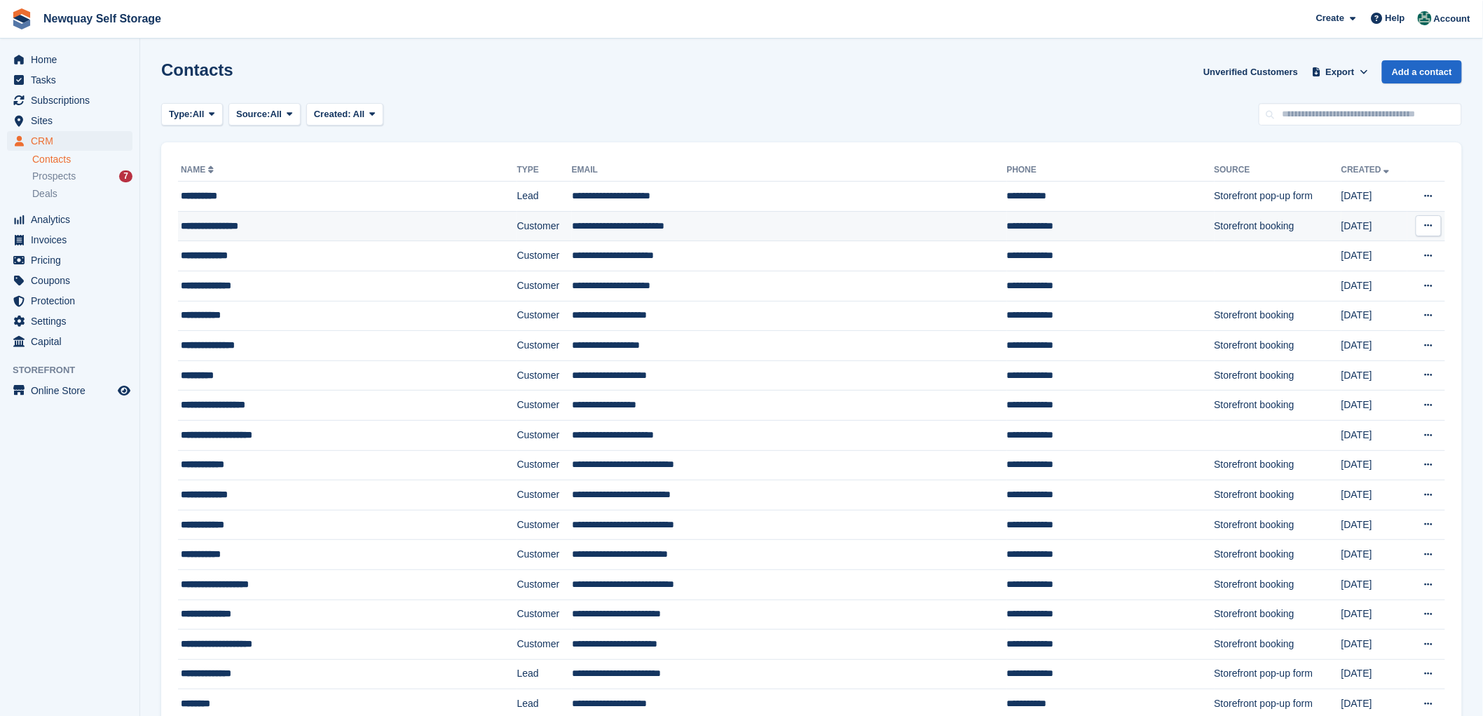
click at [1428, 223] on icon at bounding box center [1429, 225] width 8 height 9
click at [1350, 249] on p "Edit contact" at bounding box center [1374, 253] width 122 height 18
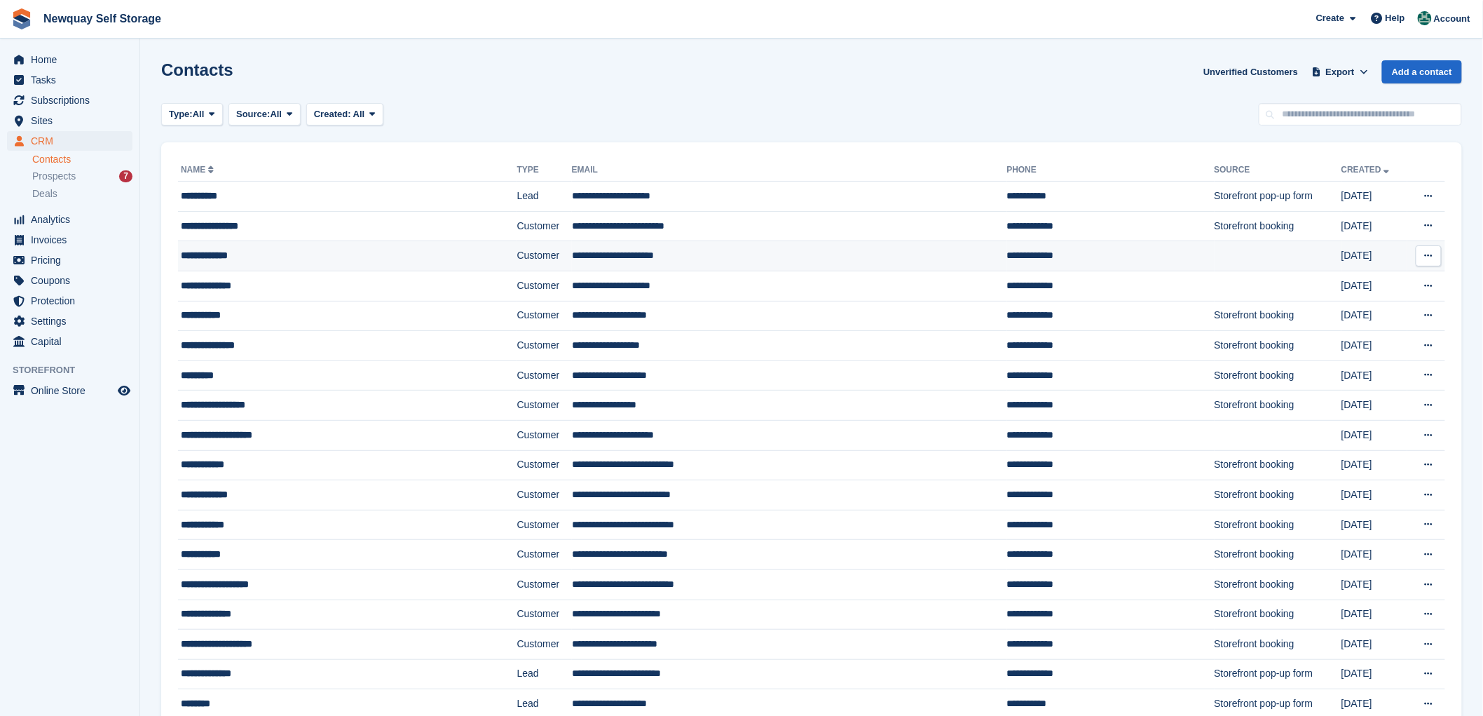
click at [1431, 255] on icon at bounding box center [1429, 255] width 8 height 9
click at [1355, 285] on p "Edit contact" at bounding box center [1374, 283] width 122 height 18
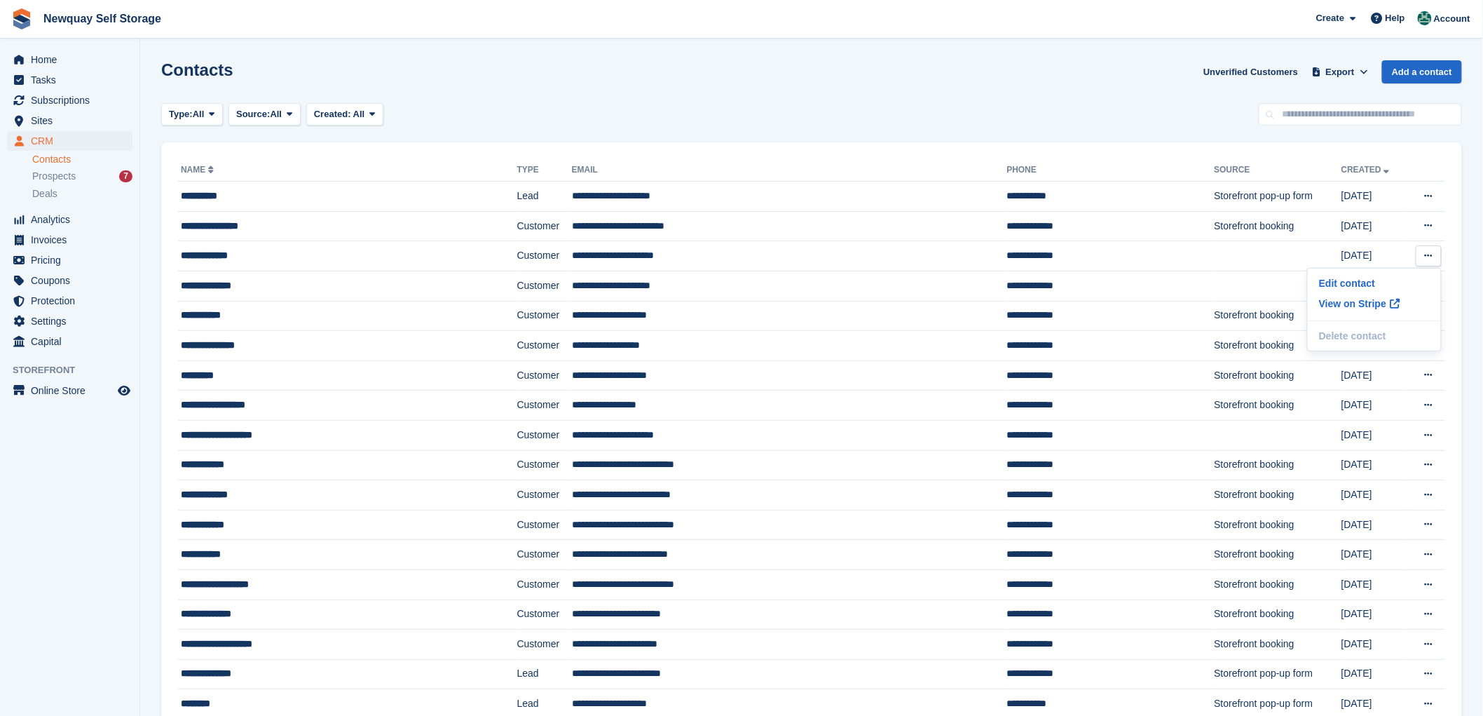
click at [41, 123] on span "Sites" at bounding box center [73, 121] width 84 height 20
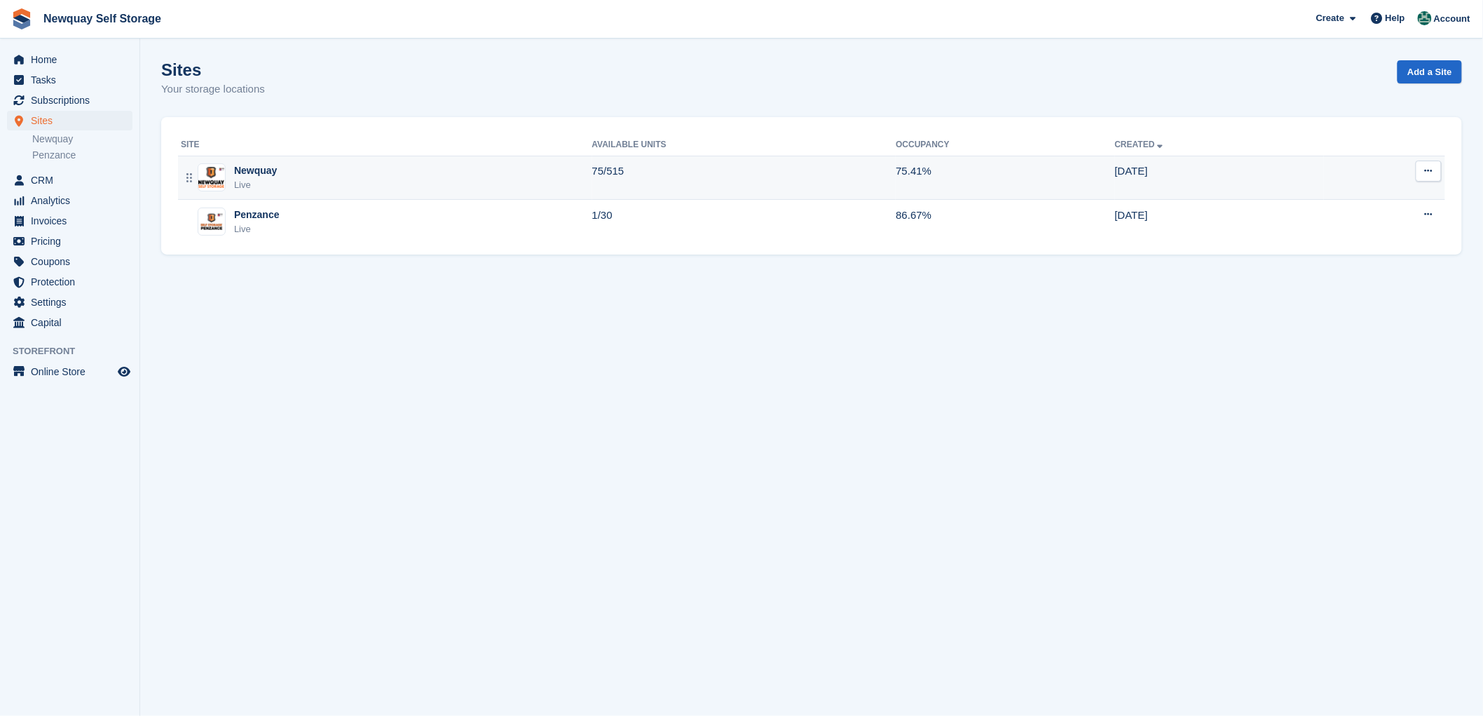
click at [241, 167] on div "Newquay" at bounding box center [255, 170] width 43 height 15
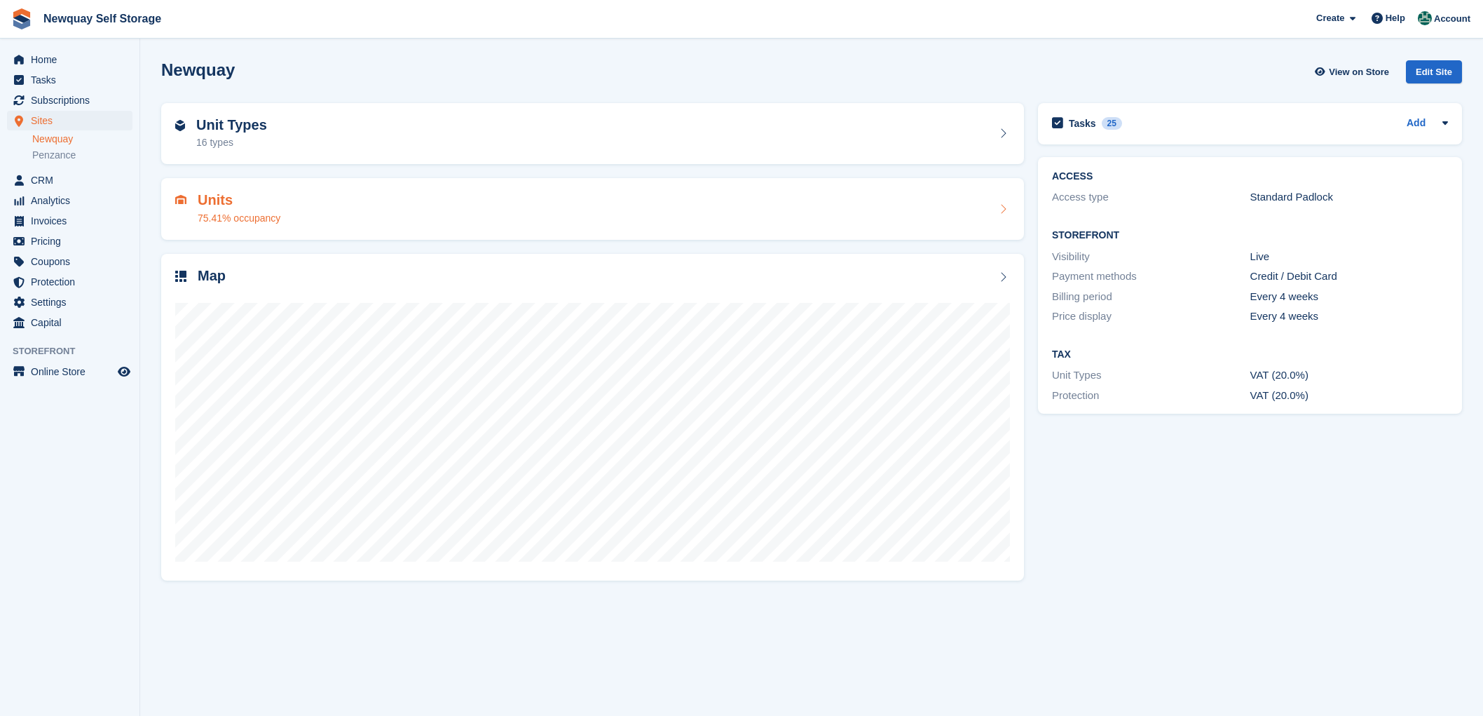
click at [214, 198] on h2 "Units" at bounding box center [239, 200] width 83 height 16
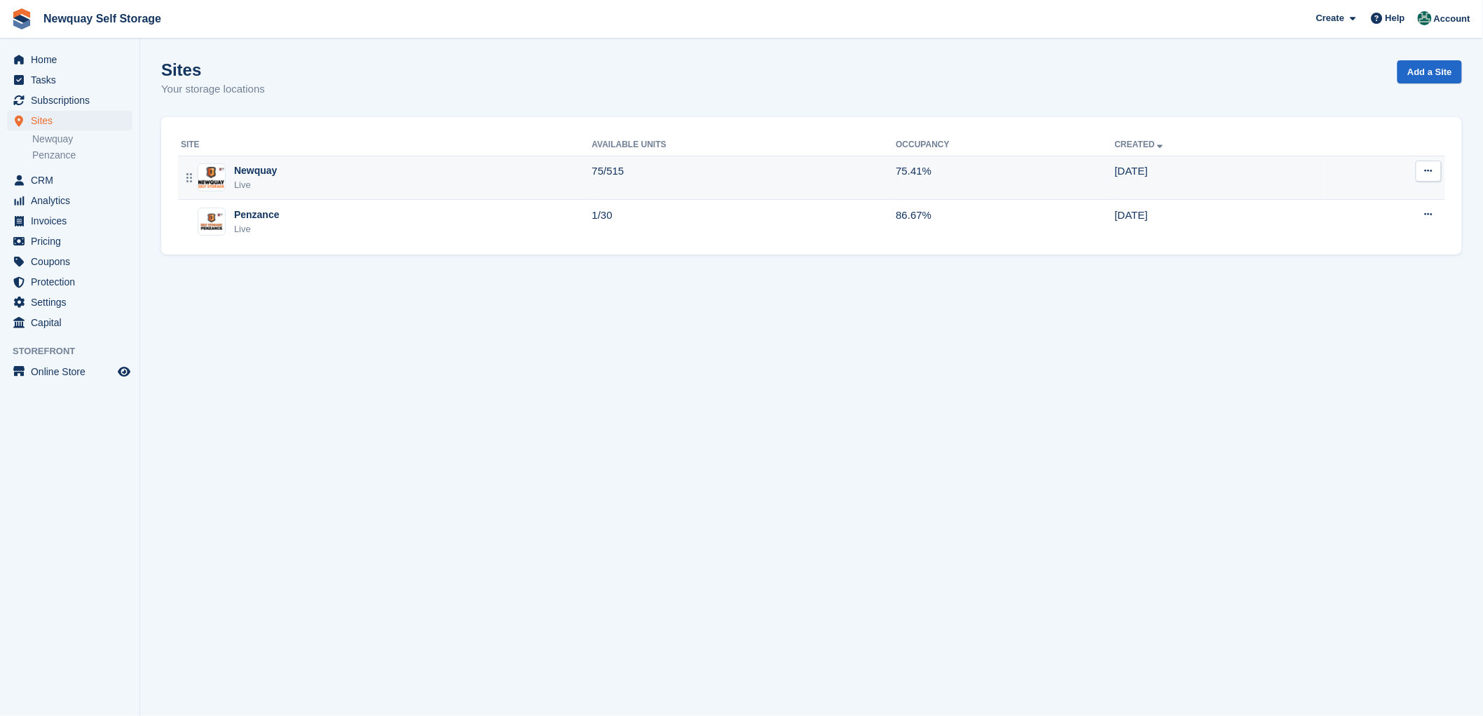
click at [244, 167] on div "Newquay" at bounding box center [255, 170] width 43 height 15
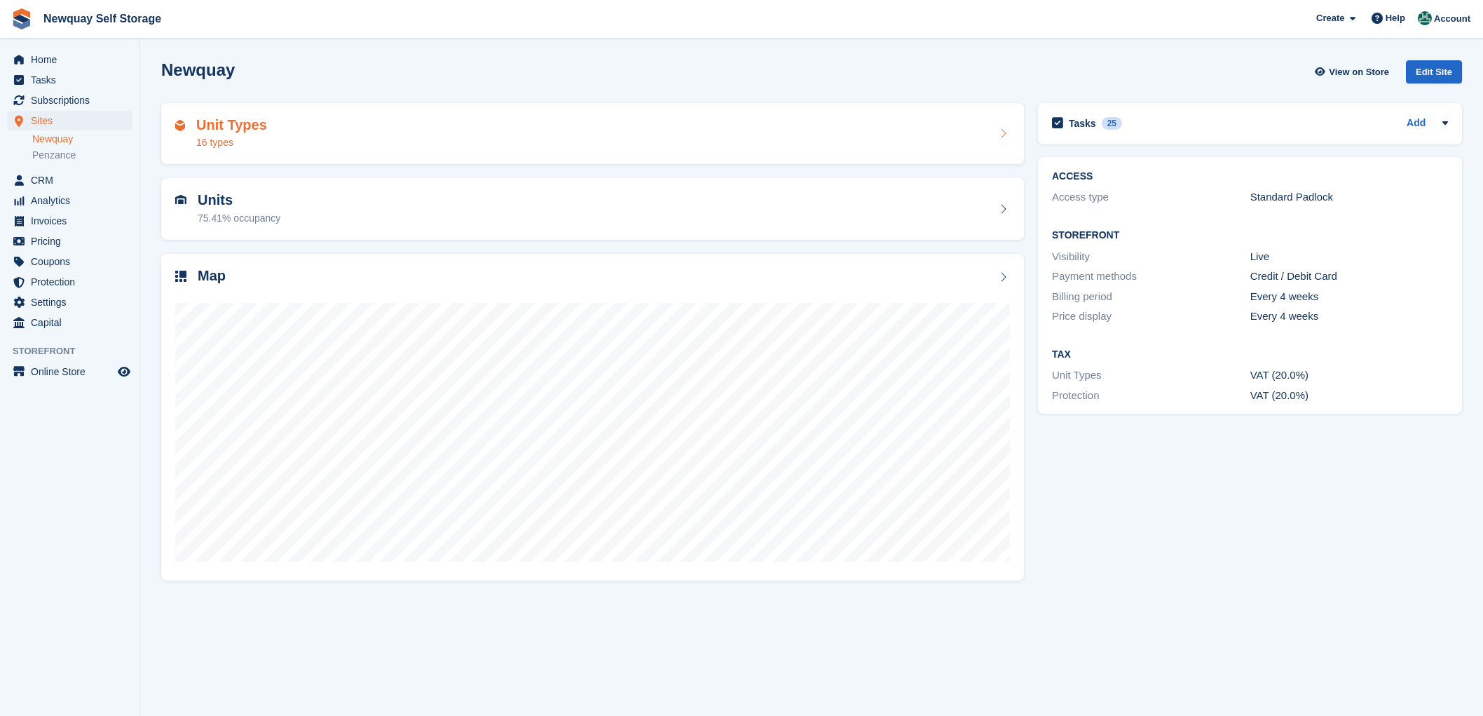
click at [207, 121] on h2 "Unit Types" at bounding box center [231, 125] width 71 height 16
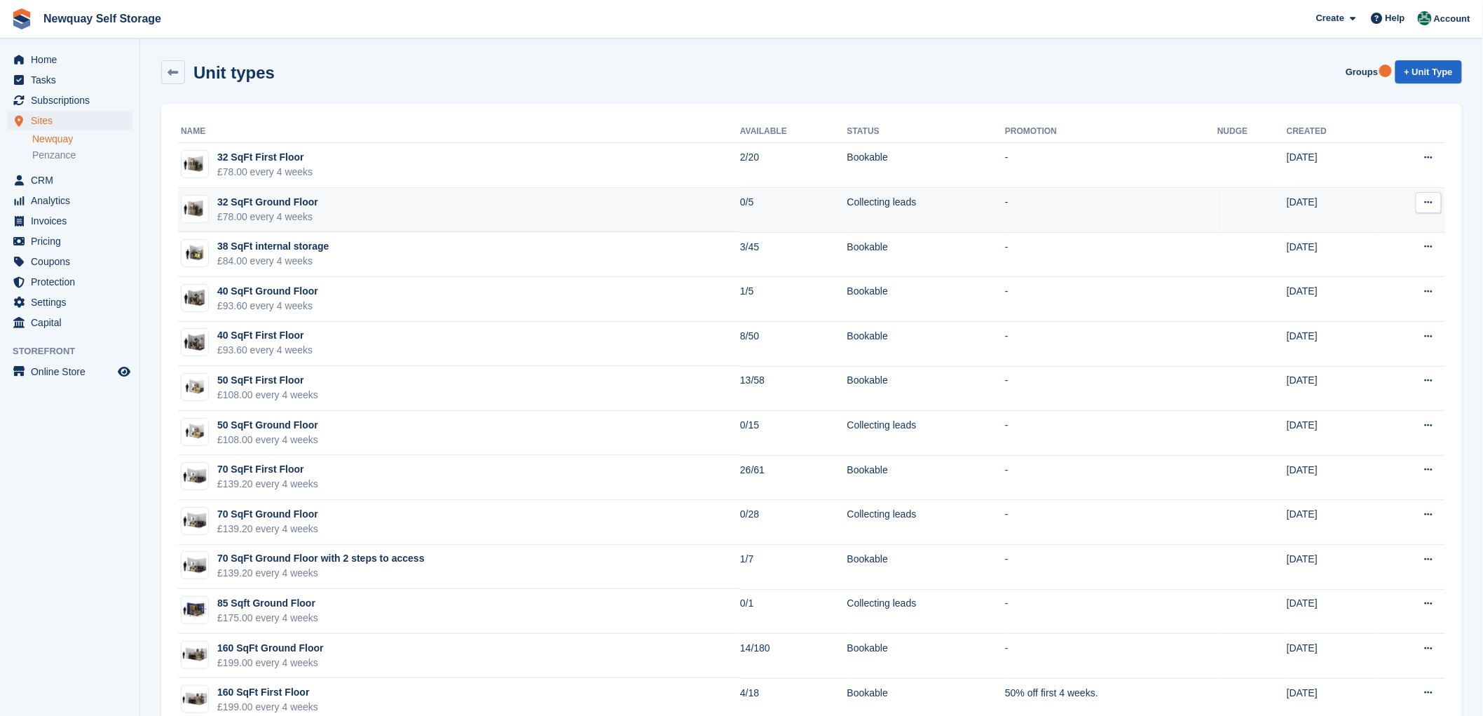
drag, startPoint x: 473, startPoint y: 250, endPoint x: 485, endPoint y: 194, distance: 57.3
click at [485, 194] on tbody "32 SqFt First Floor £78.00 every 4 weeks 2/20 Bookable - 16 Feb 2022 Edit unit …" at bounding box center [811, 499] width 1267 height 713
click at [484, 203] on td "32 SqFt Ground Floor £78.00 every 4 weeks" at bounding box center [459, 210] width 562 height 45
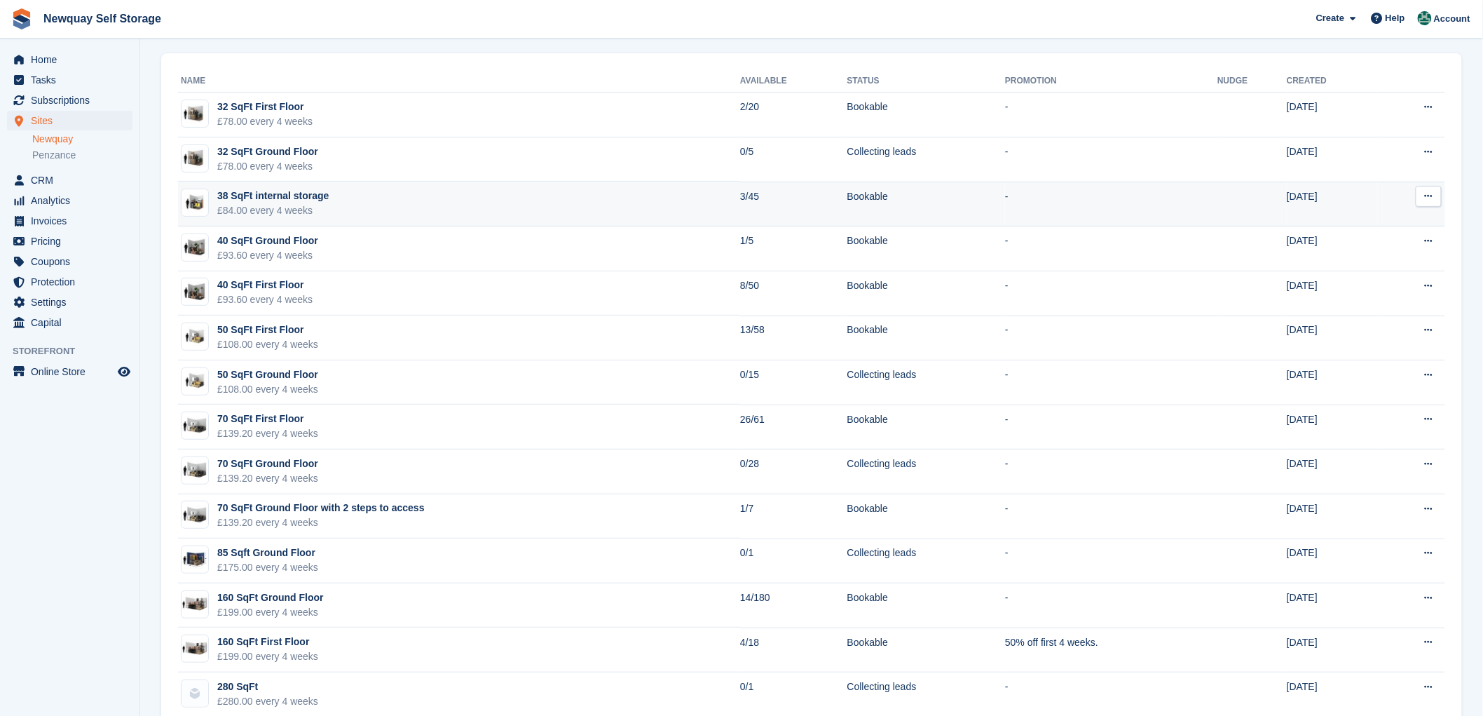
scroll to position [78, 0]
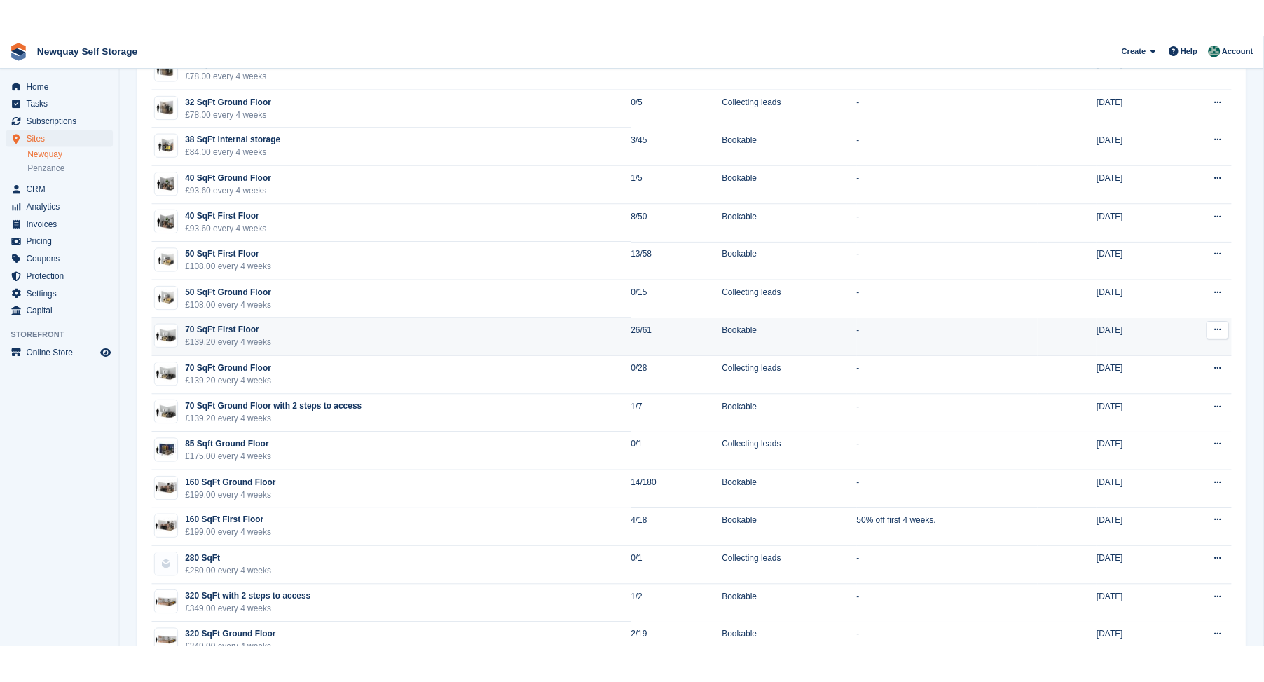
scroll to position [172, 0]
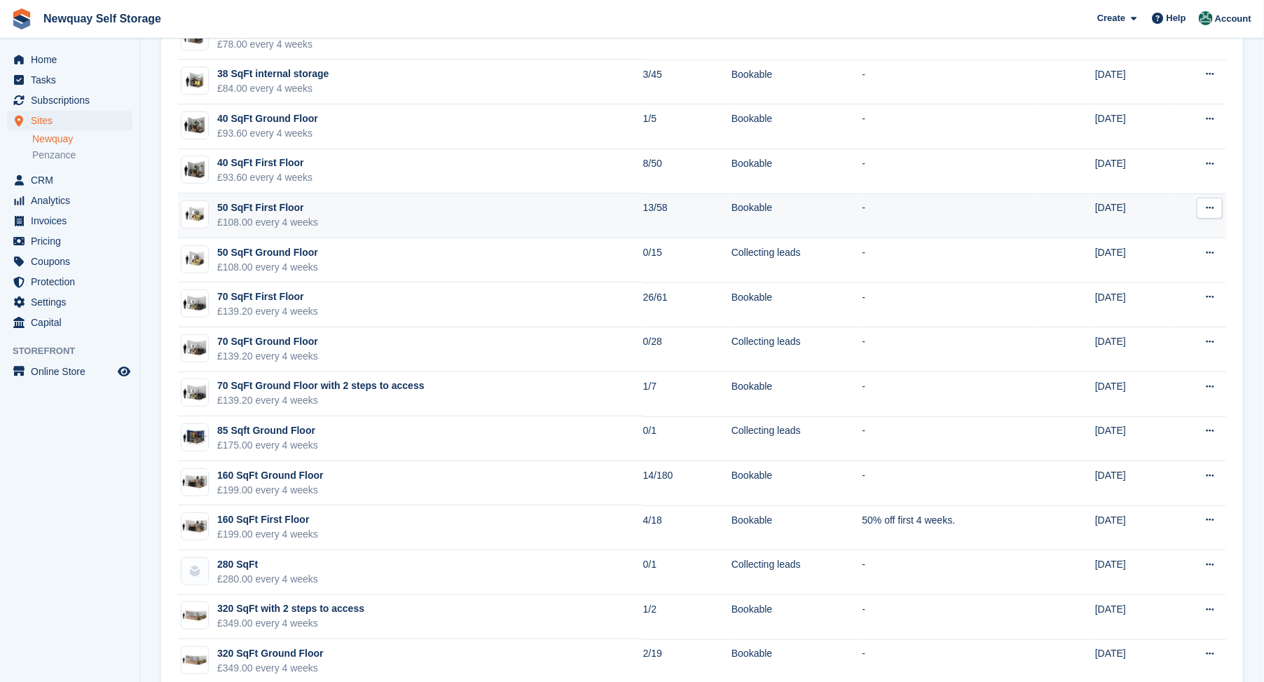
click at [1149, 202] on td "21 Mar 2022" at bounding box center [1133, 215] width 76 height 45
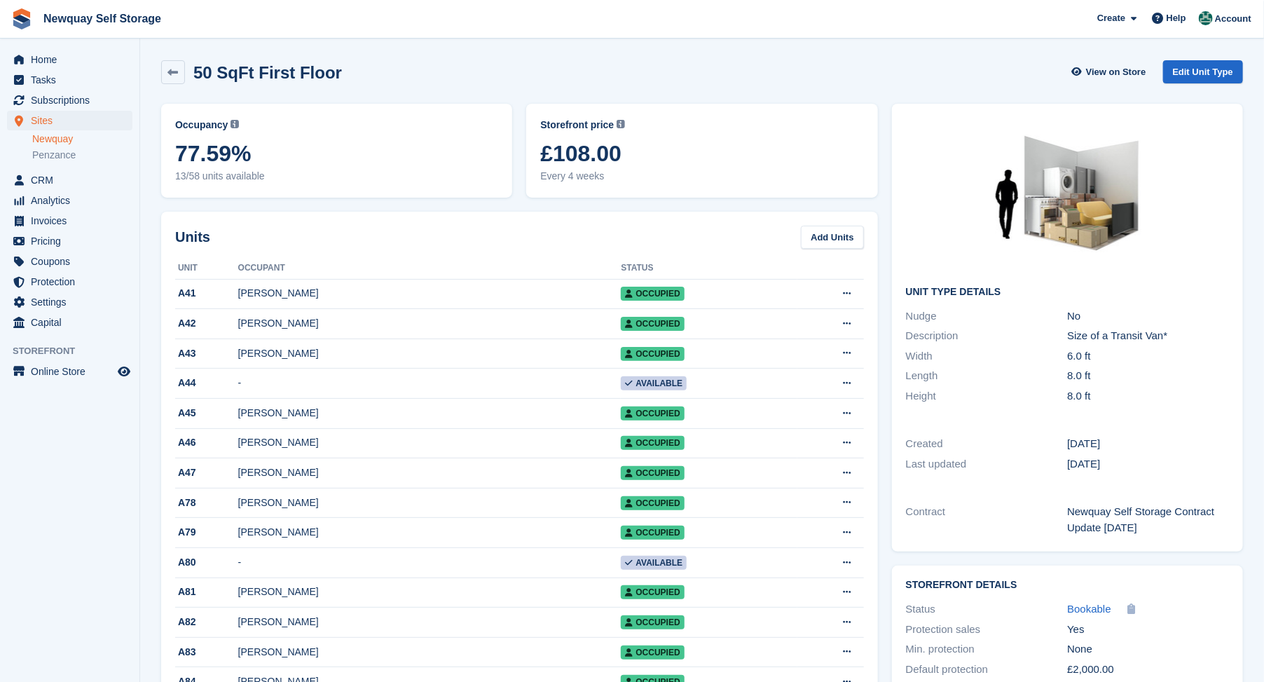
click at [395, 200] on div "Occupancy Current percentage of all currently allocated units of this unit type…" at bounding box center [336, 151] width 365 height 108
click at [170, 70] on icon at bounding box center [173, 72] width 11 height 11
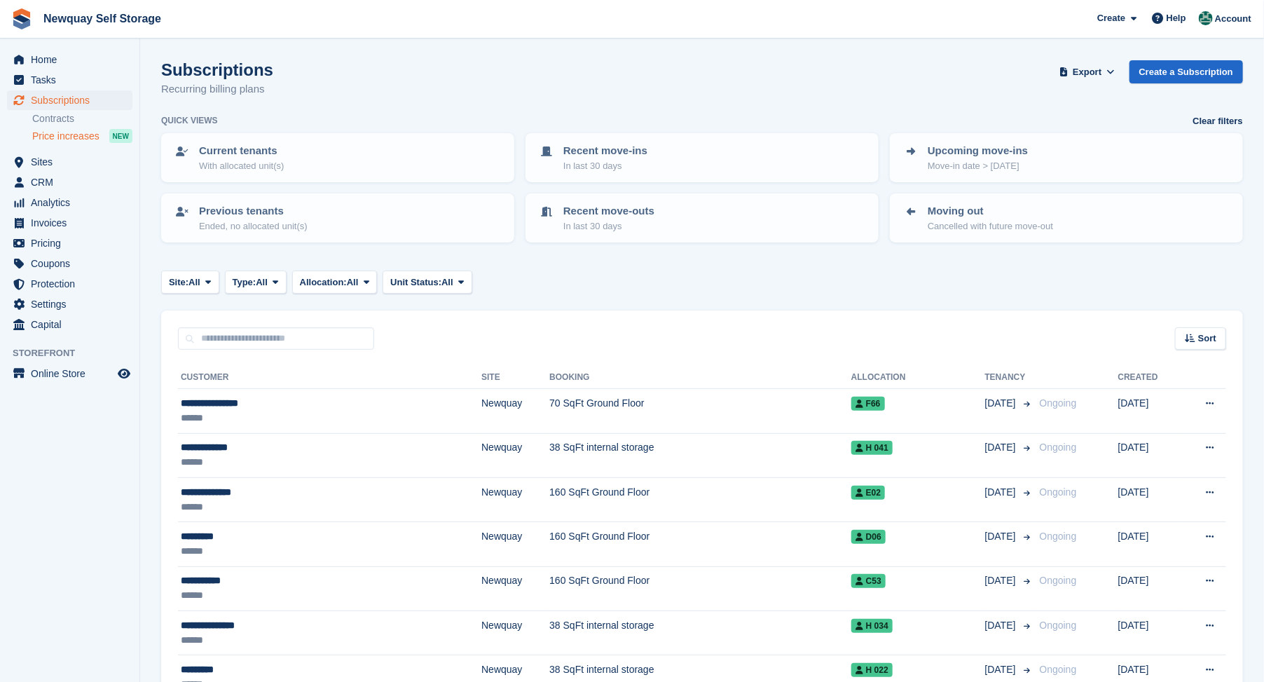
click at [63, 135] on span "Price increases" at bounding box center [65, 136] width 67 height 13
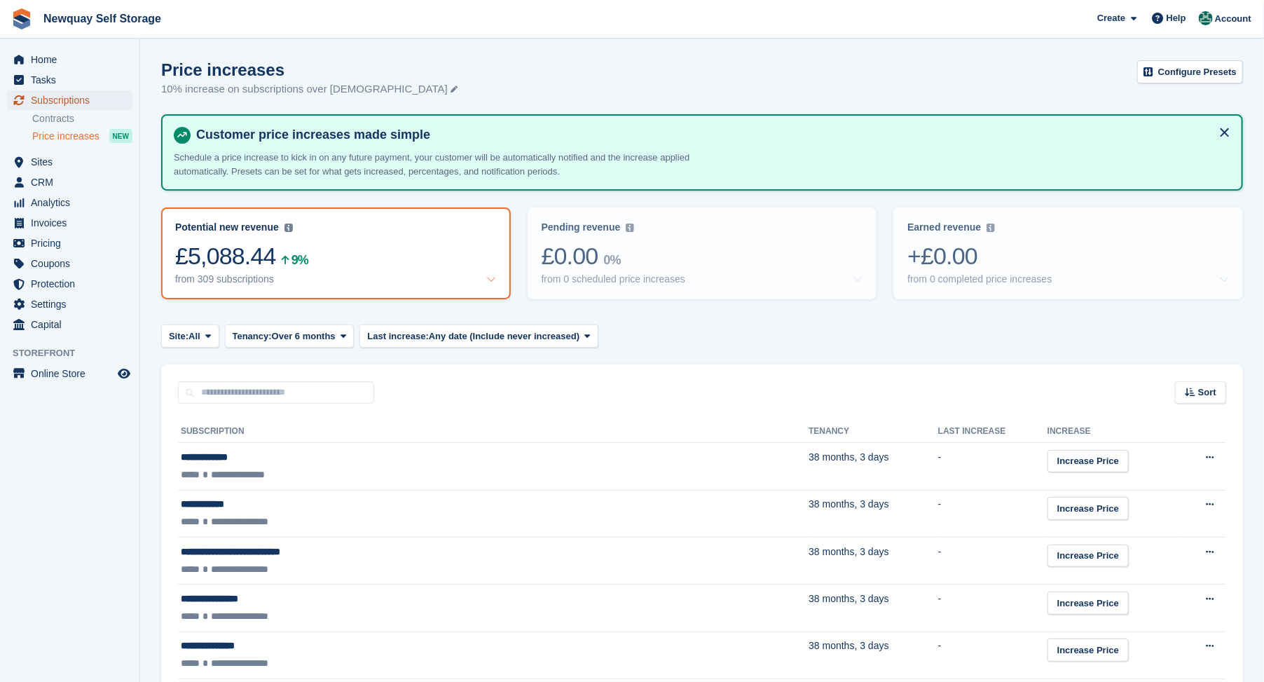
click at [45, 102] on span "Subscriptions" at bounding box center [73, 100] width 84 height 20
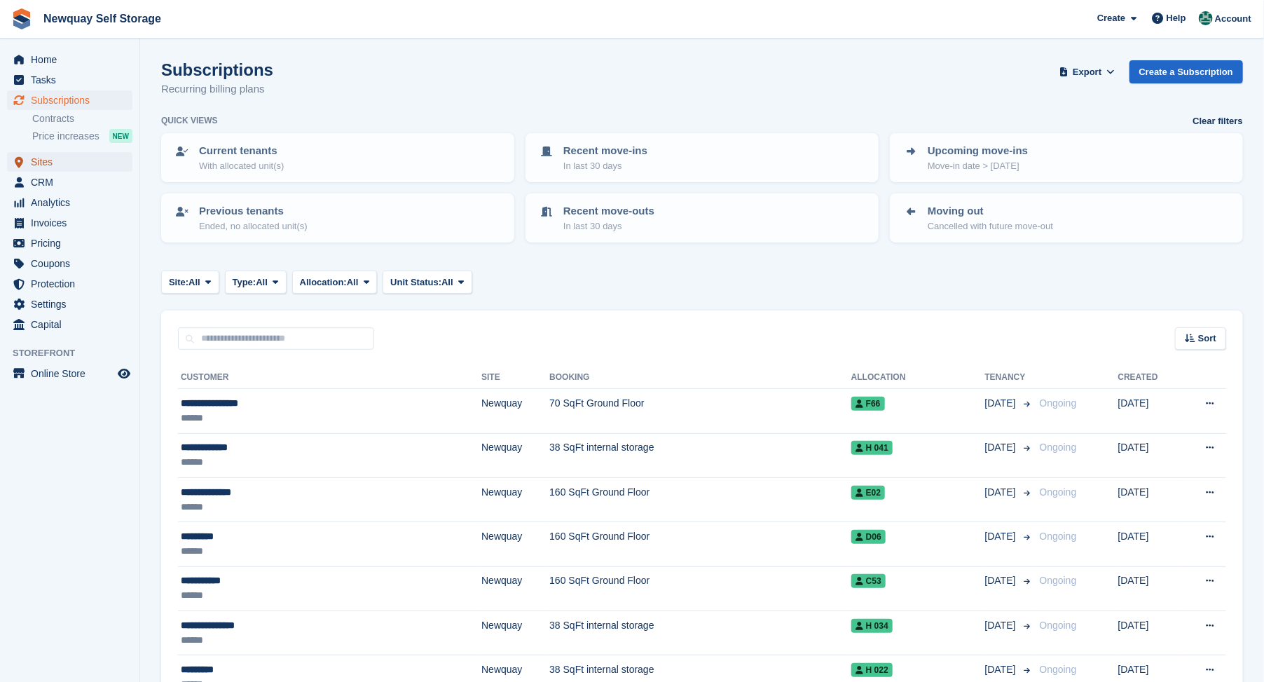
click at [39, 163] on span "Sites" at bounding box center [73, 162] width 84 height 20
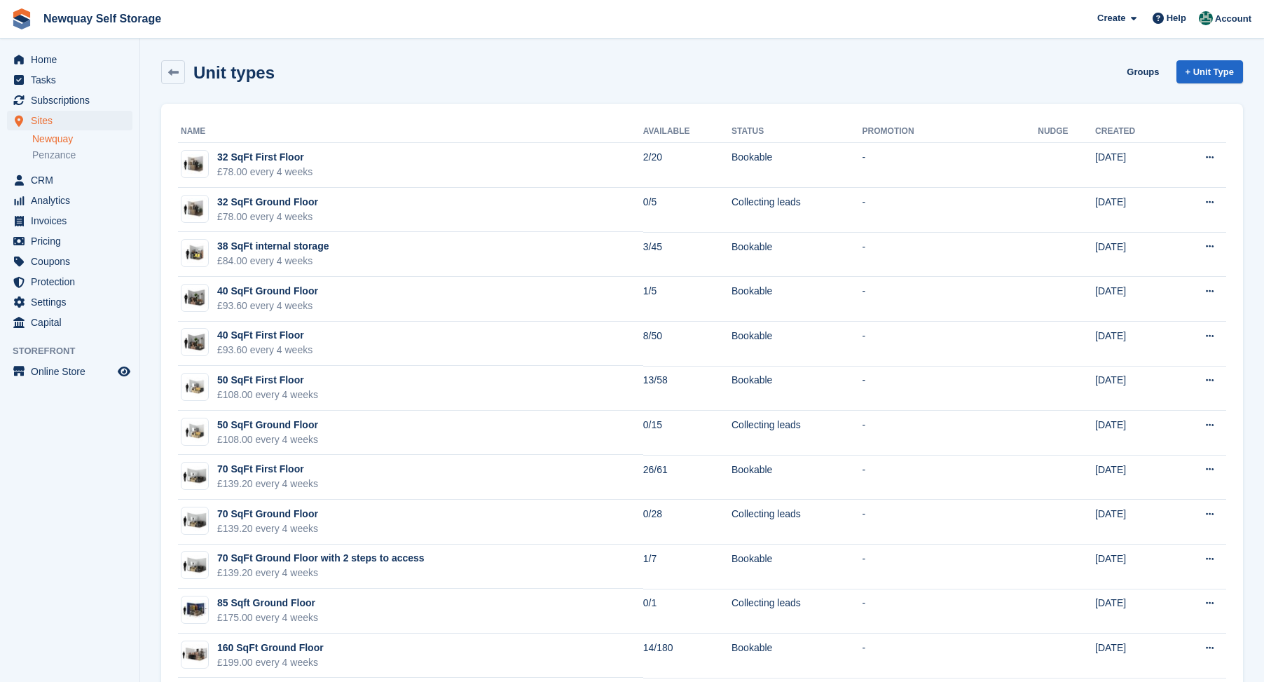
scroll to position [172, 0]
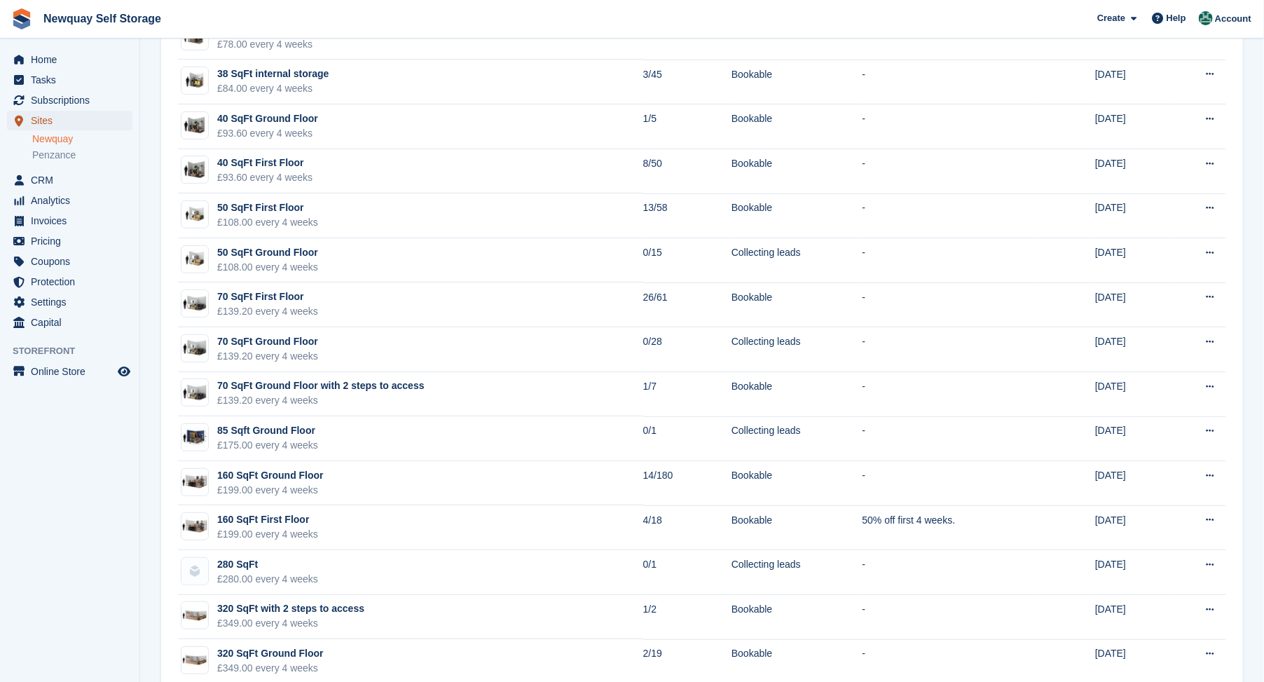
click at [32, 119] on span "Sites" at bounding box center [73, 121] width 84 height 20
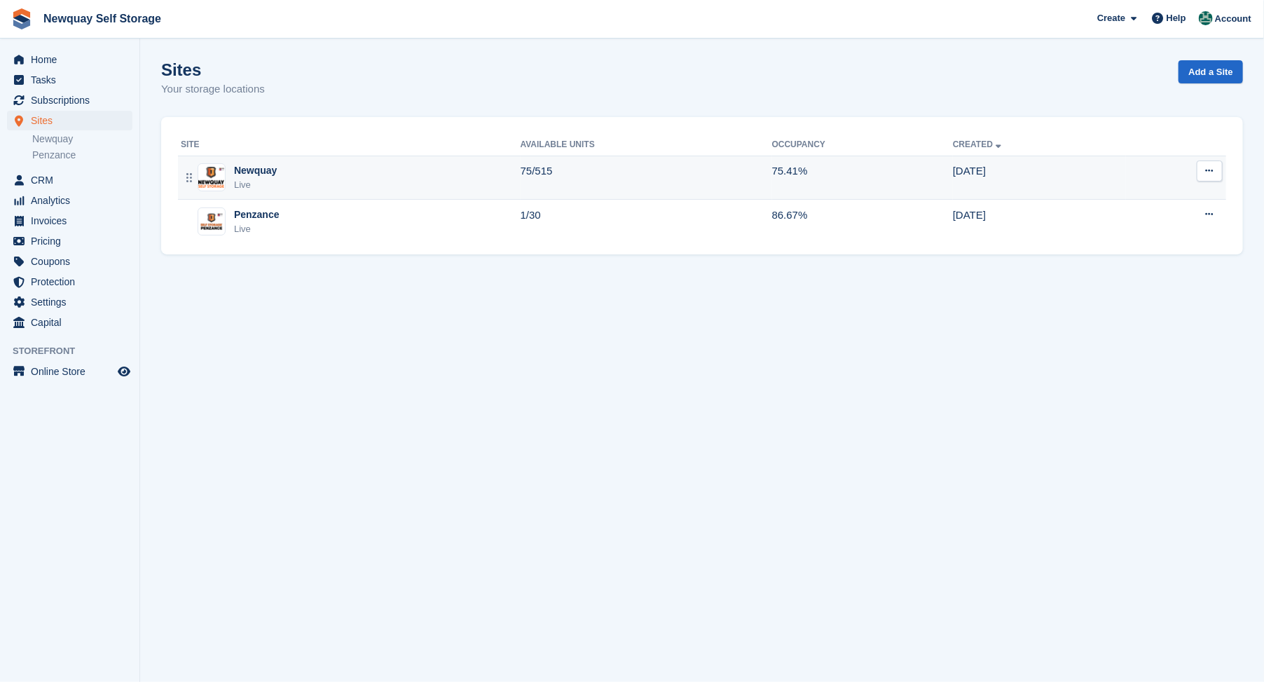
click at [242, 168] on div "Newquay" at bounding box center [255, 170] width 43 height 15
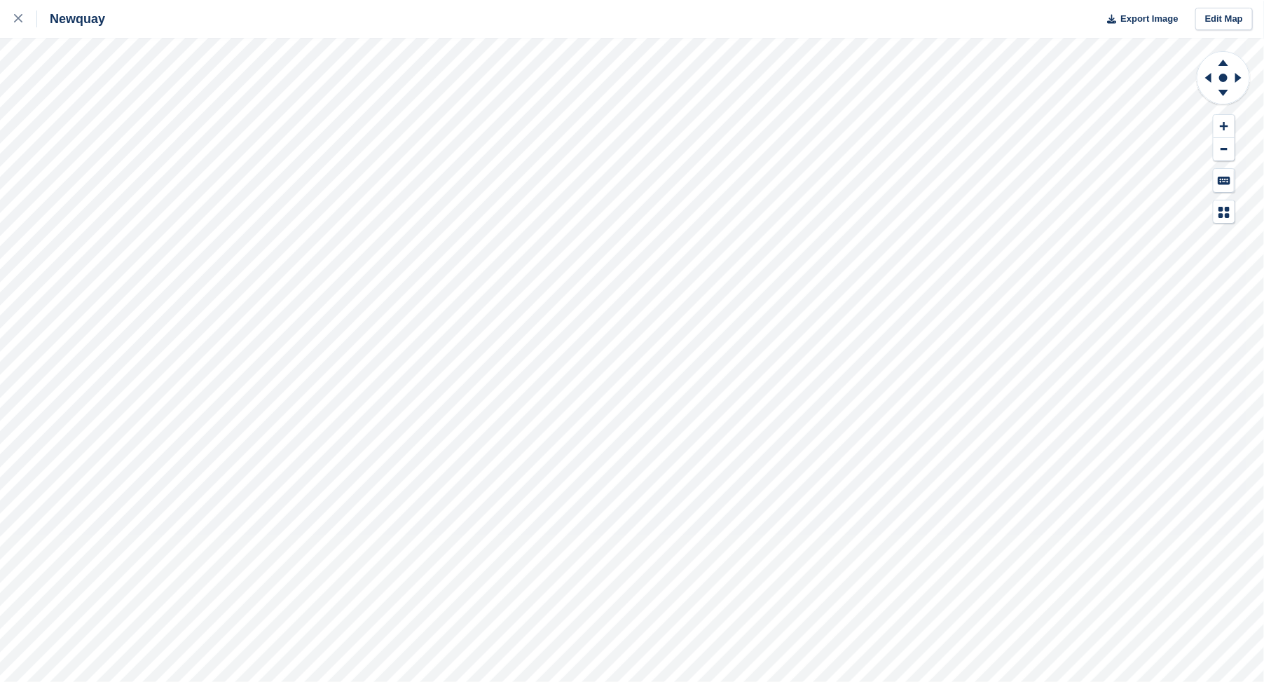
click at [908, 681] on html "Newquay Export Image Edit Map" at bounding box center [632, 341] width 1264 height 682
click at [464, 681] on html "Newquay Export Image Edit Map" at bounding box center [632, 341] width 1264 height 682
click at [376, 0] on html "Newquay Export Image Edit Map" at bounding box center [632, 341] width 1264 height 682
click at [0, 0] on html "Newquay Export Image Edit Map" at bounding box center [632, 341] width 1264 height 682
click at [570, 681] on html "Newquay Export Image Edit Map" at bounding box center [632, 341] width 1264 height 682
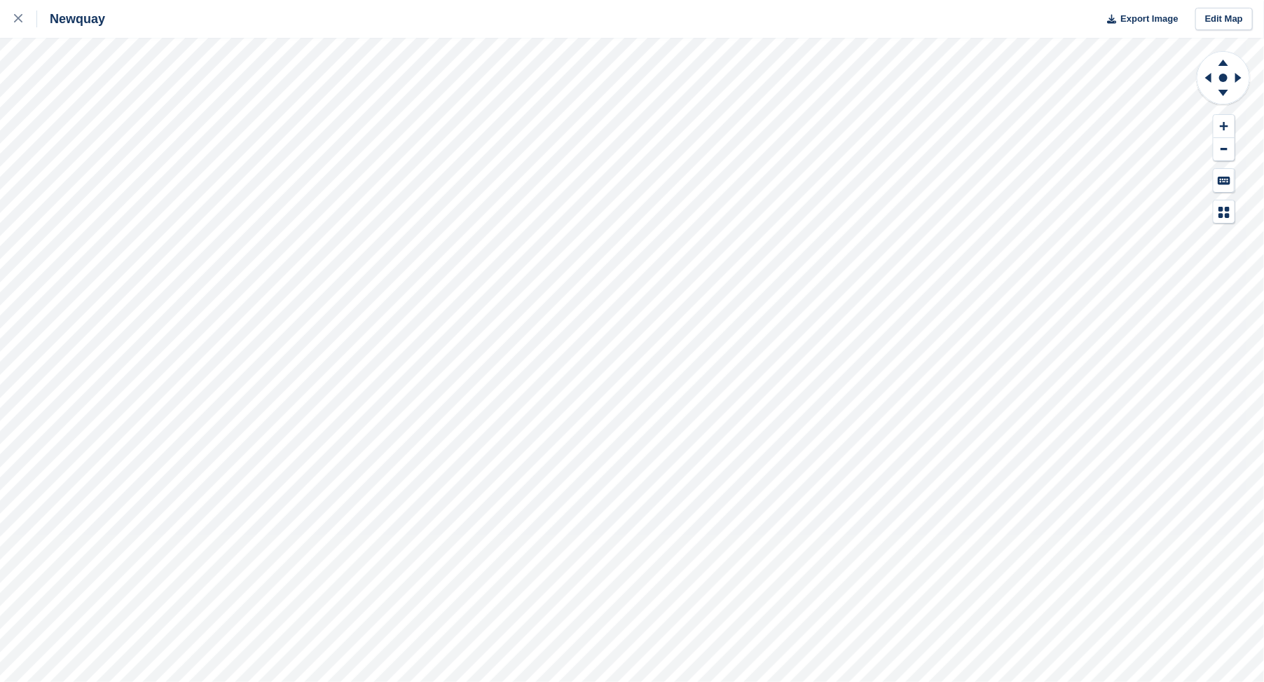
click at [947, 681] on html "Newquay Export Image Edit Map" at bounding box center [632, 341] width 1264 height 682
click at [828, 11] on div "Newquay Export Image Edit Map" at bounding box center [632, 341] width 1264 height 682
click at [522, 681] on html "Newquay Export Image Edit Map" at bounding box center [632, 341] width 1264 height 682
click at [297, 0] on html "Newquay Export Image Edit Map" at bounding box center [632, 341] width 1264 height 682
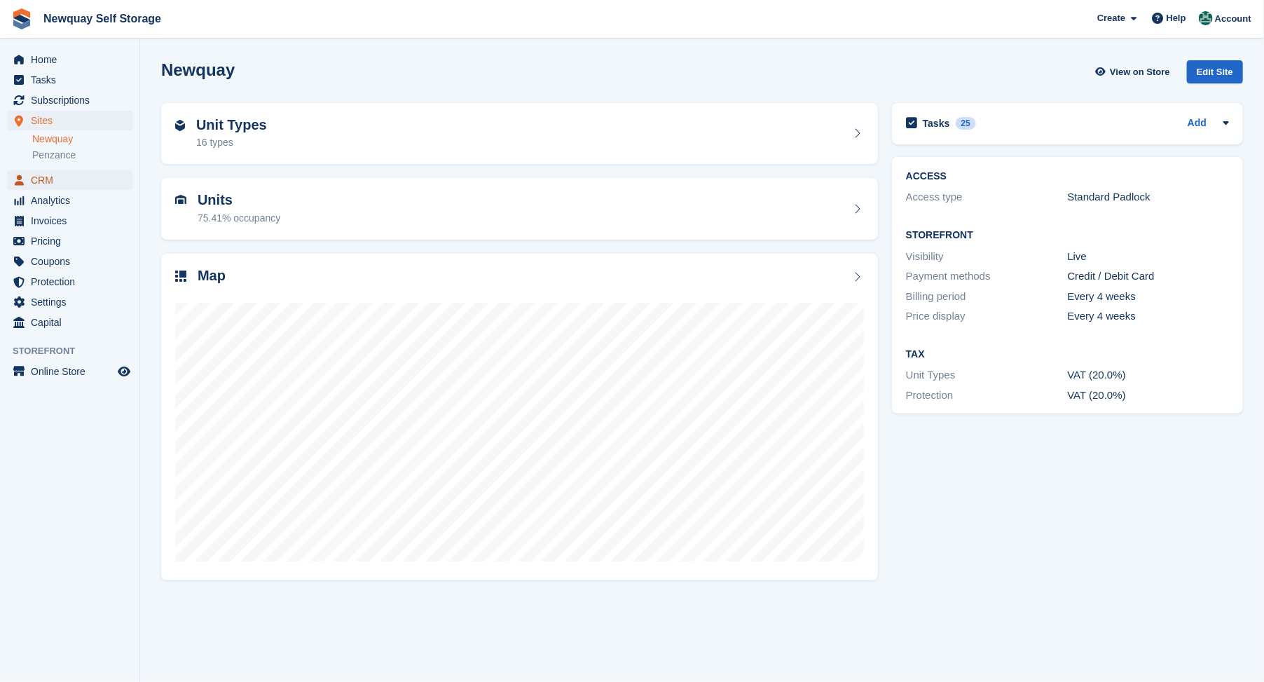
click at [38, 178] on span "CRM" at bounding box center [73, 180] width 84 height 20
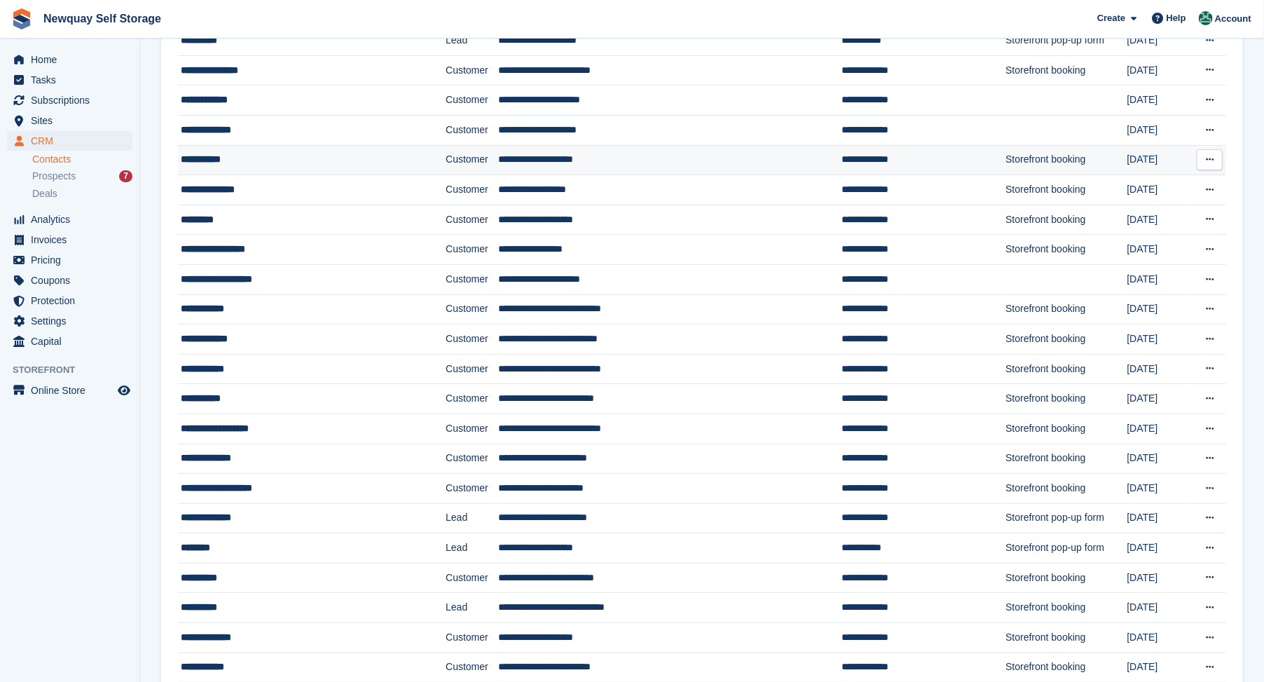
scroll to position [78, 0]
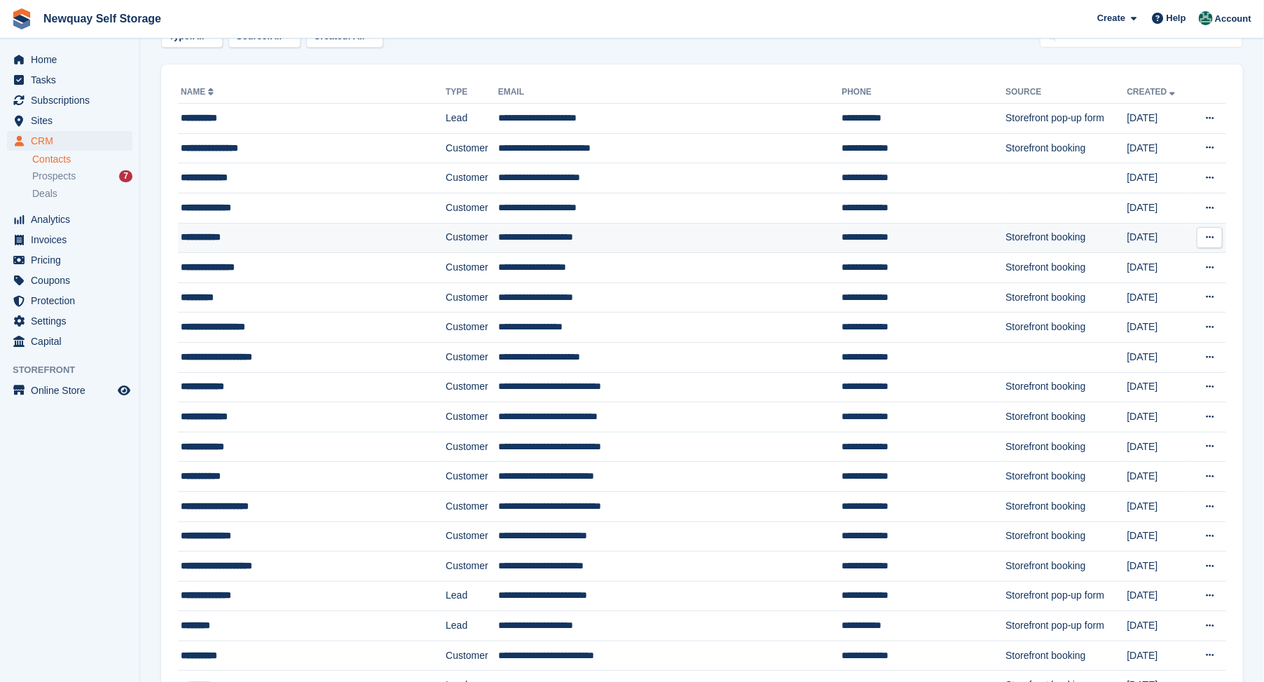
click at [1210, 237] on icon at bounding box center [1210, 237] width 8 height 9
click at [1140, 269] on p "Edit contact" at bounding box center [1156, 265] width 122 height 18
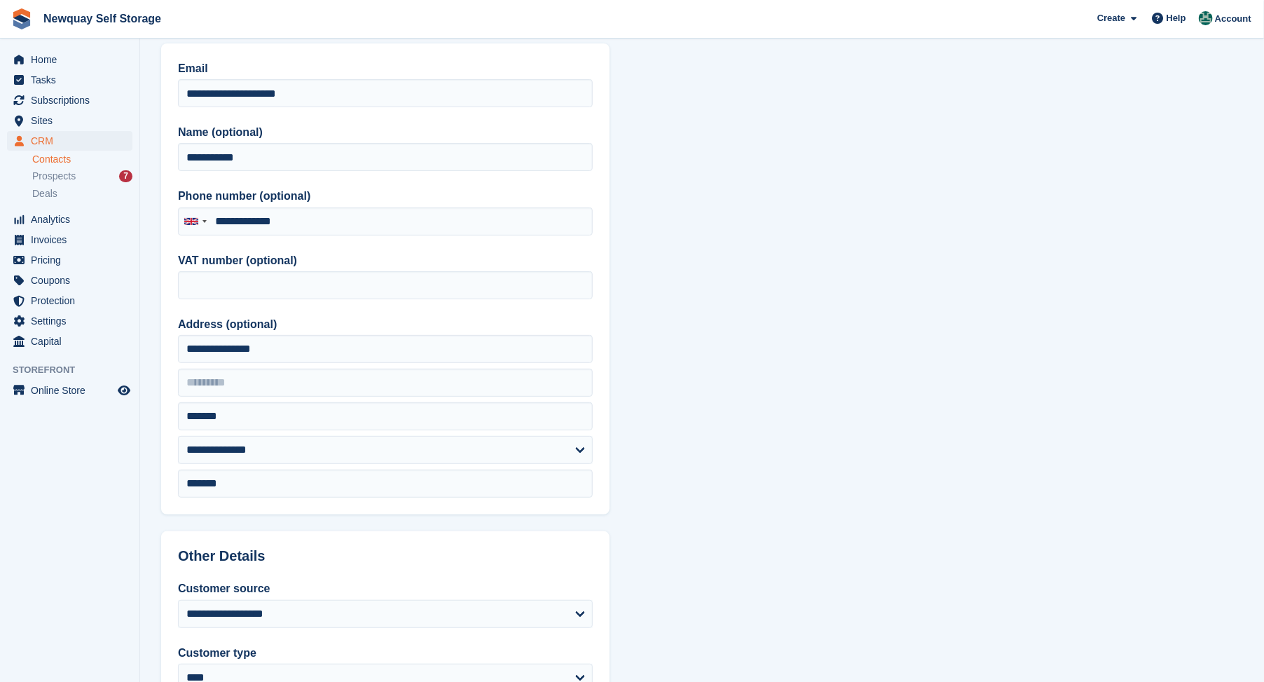
type input "**********"
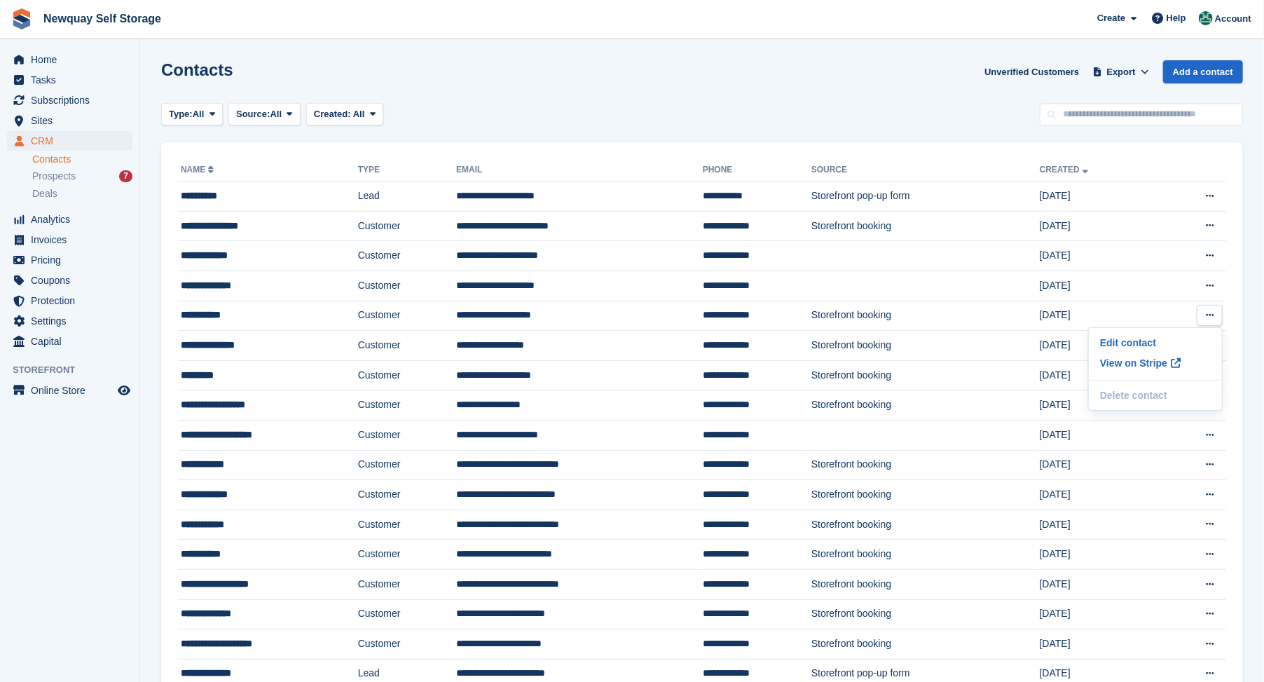
scroll to position [78, 0]
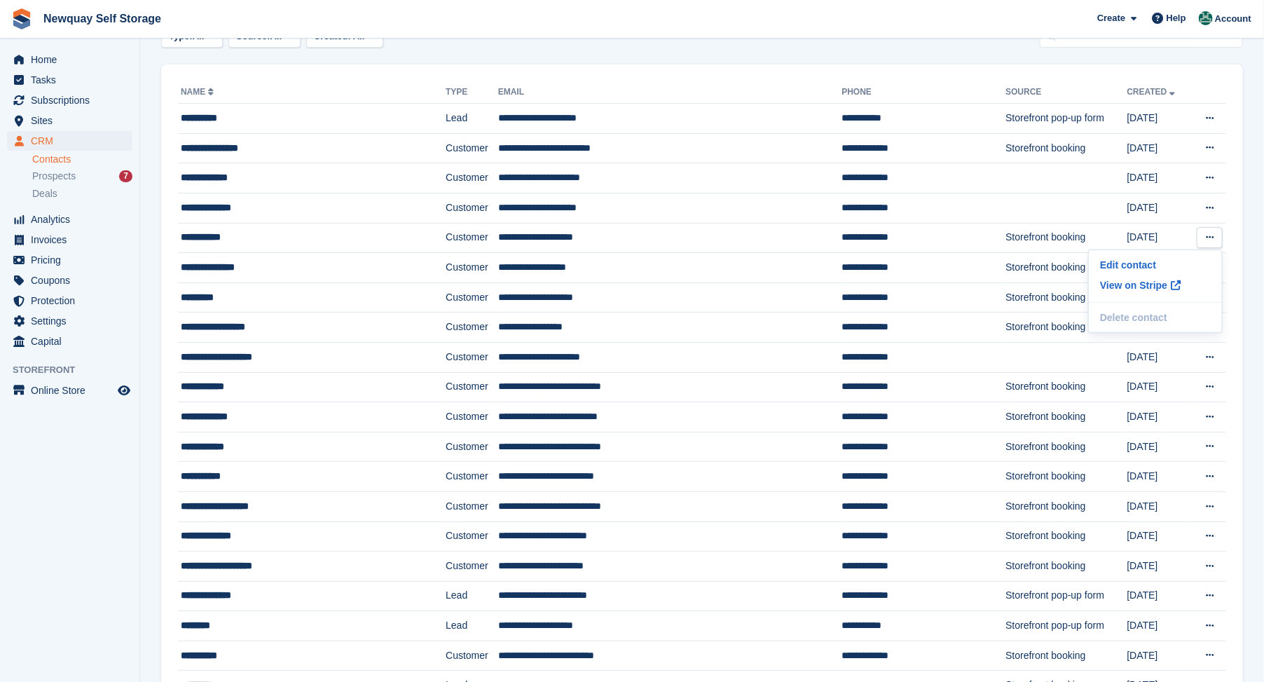
click at [857, 46] on div "Type: All All Lead Customer Source: All All Storefront Backoffice Pre-Opening i…" at bounding box center [702, 36] width 1082 height 23
click at [199, 235] on div "**********" at bounding box center [288, 237] width 215 height 15
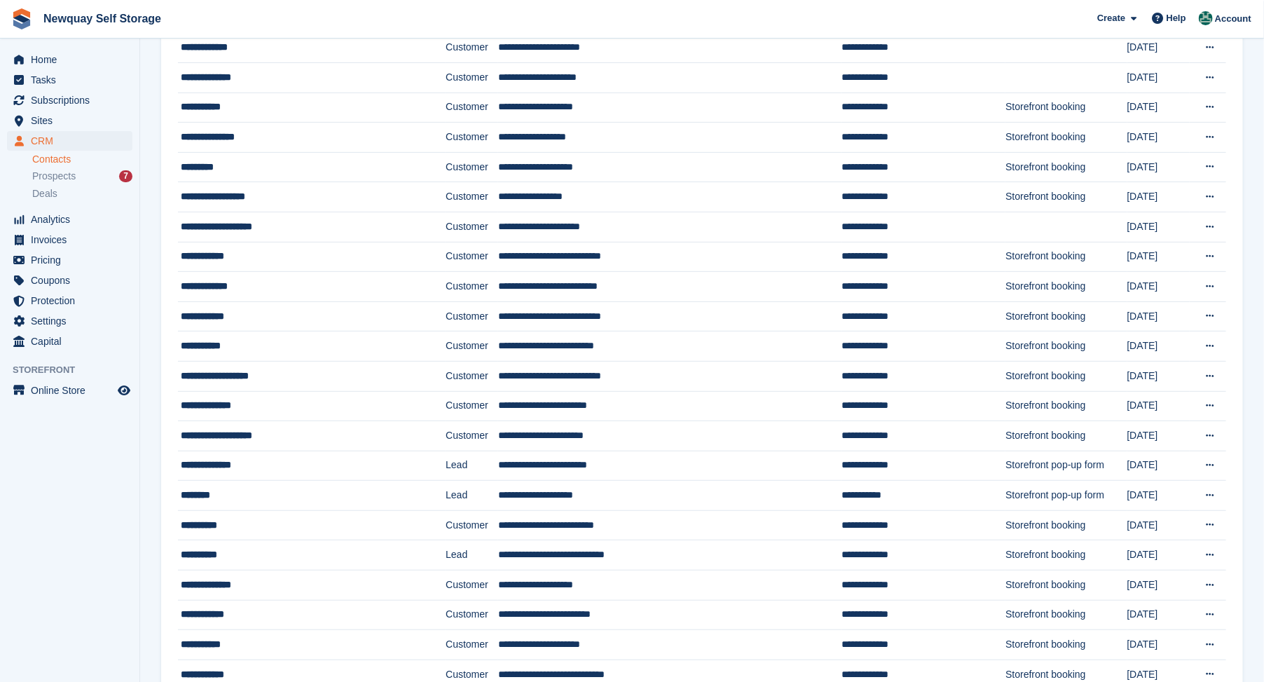
scroll to position [207, 0]
click at [41, 112] on span "Sites" at bounding box center [73, 121] width 84 height 20
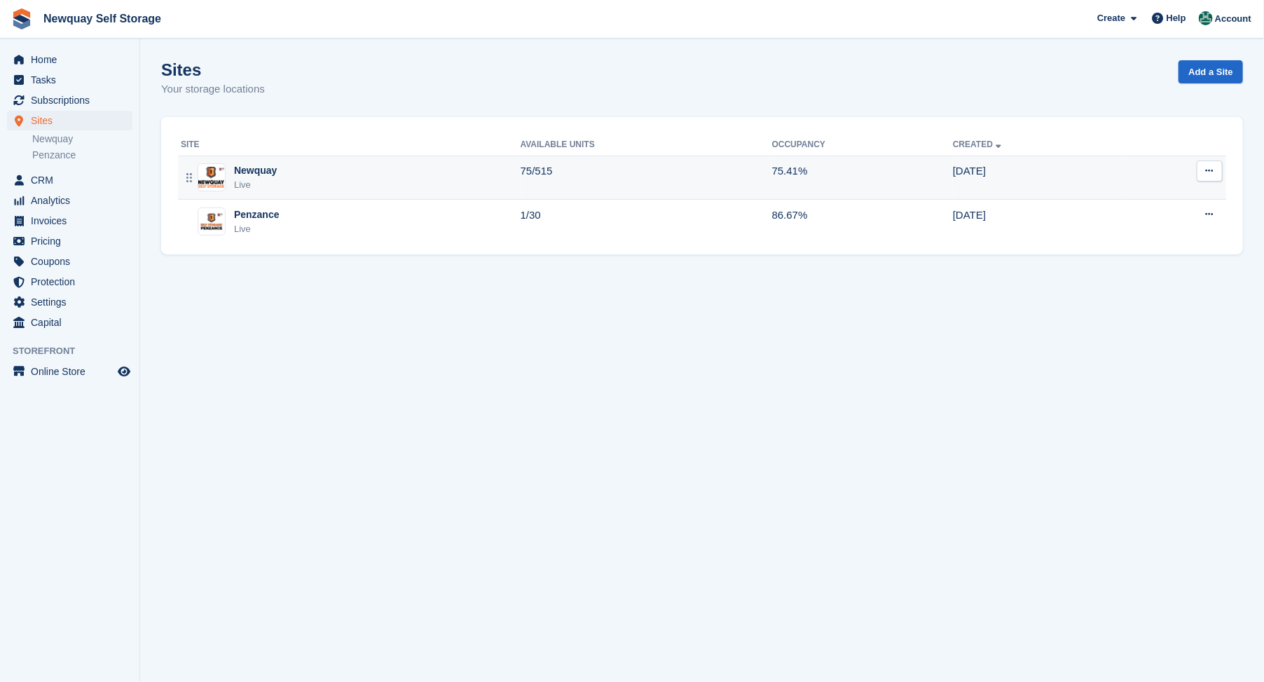
click at [229, 168] on div "Newquay Live" at bounding box center [351, 177] width 340 height 29
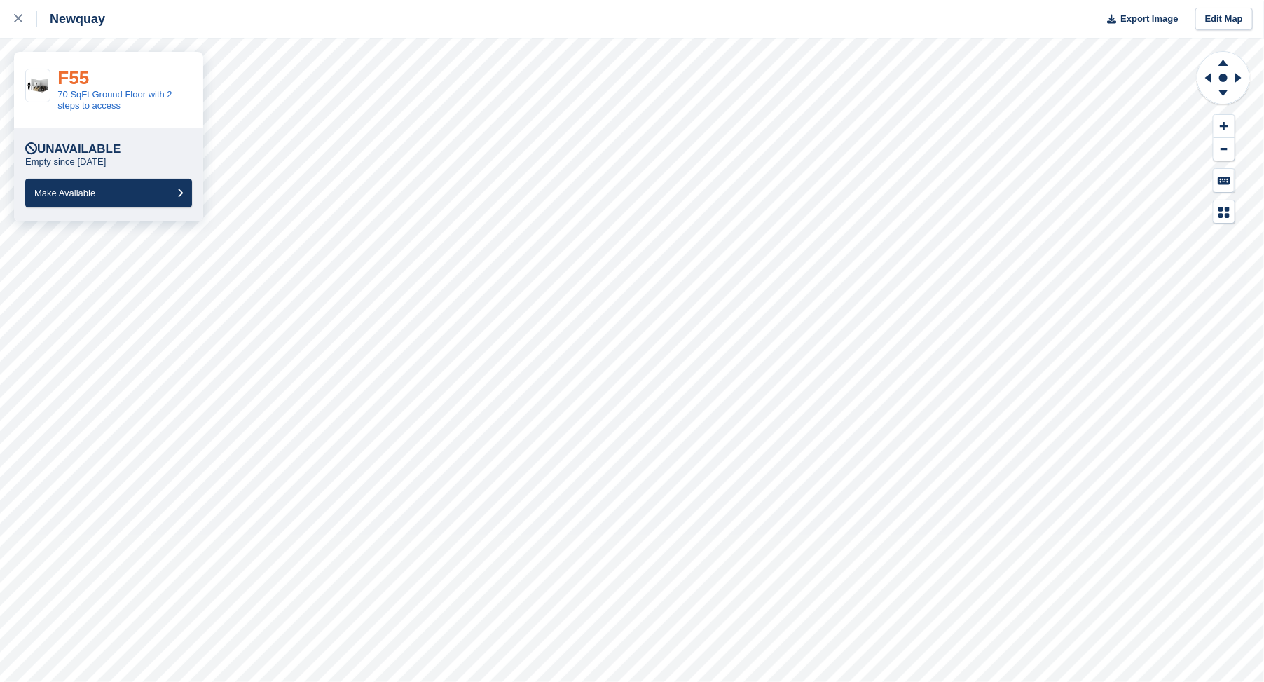
click at [84, 82] on link "F55" at bounding box center [73, 77] width 32 height 21
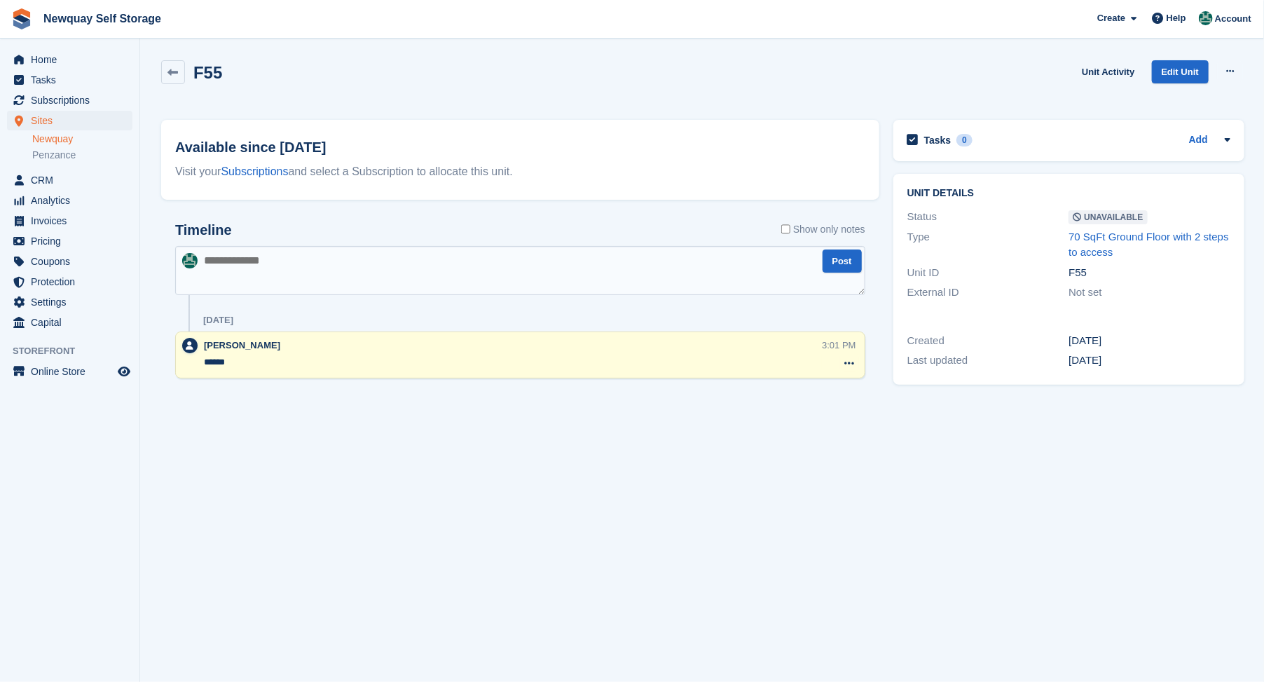
click at [197, 74] on h2 "F55" at bounding box center [207, 72] width 29 height 19
click at [209, 73] on h2 "F55" at bounding box center [207, 72] width 29 height 19
click at [175, 67] on icon at bounding box center [173, 72] width 11 height 11
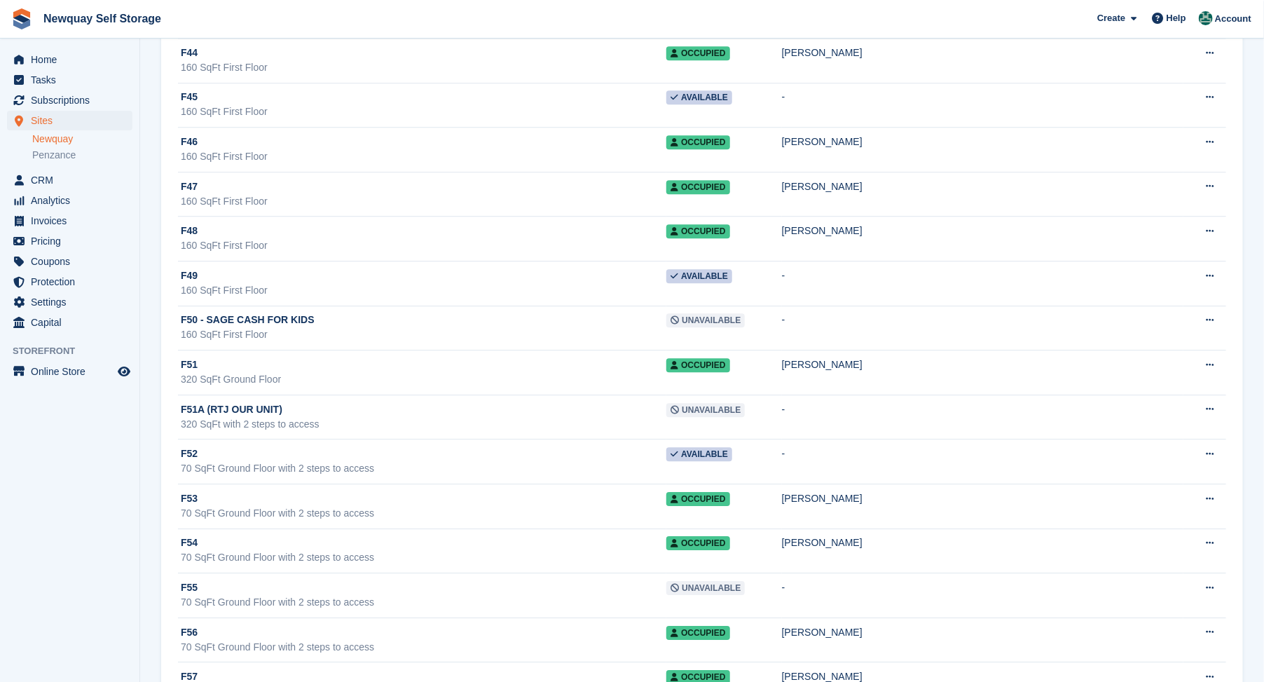
scroll to position [19134, 0]
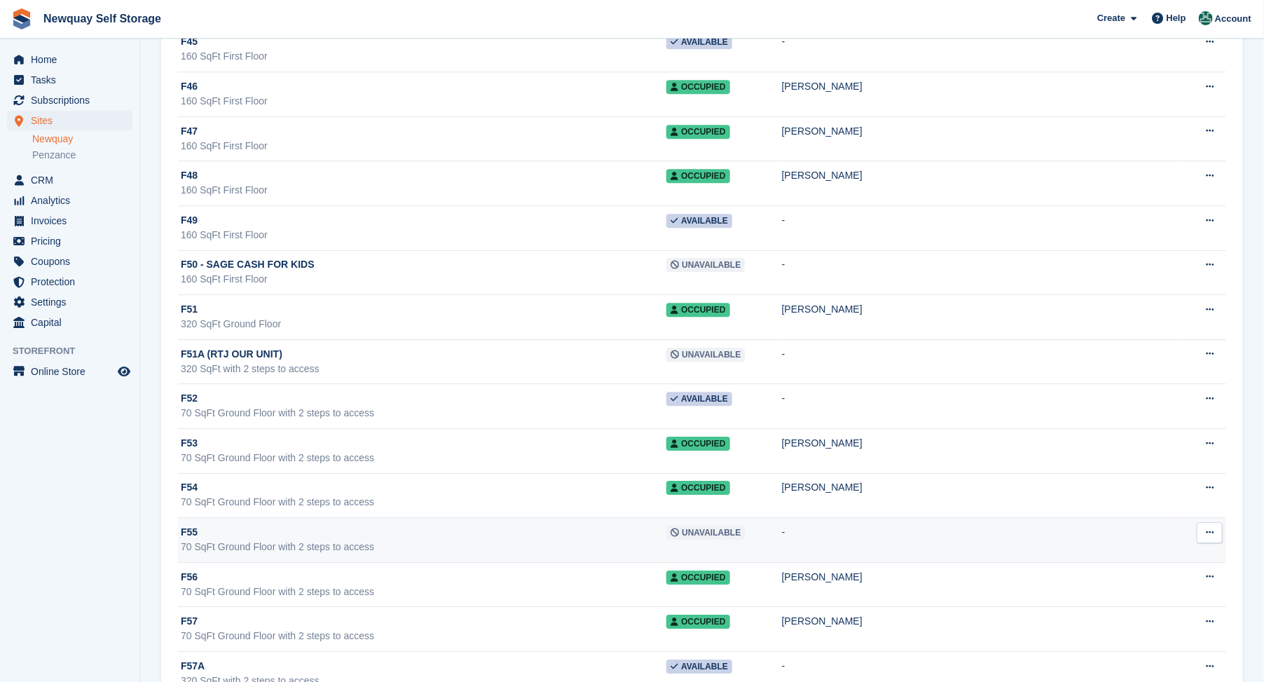
click at [189, 540] on span "F55" at bounding box center [189, 532] width 17 height 15
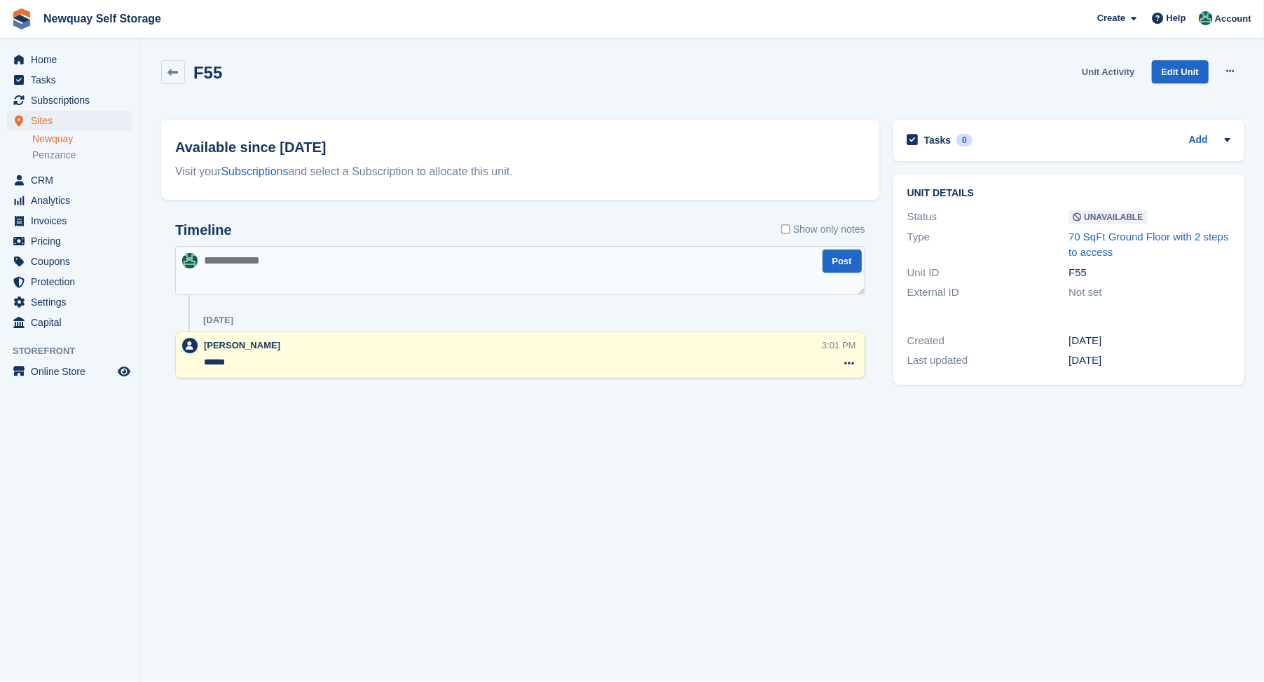
click at [1108, 69] on link "Unit Activity" at bounding box center [1108, 71] width 64 height 23
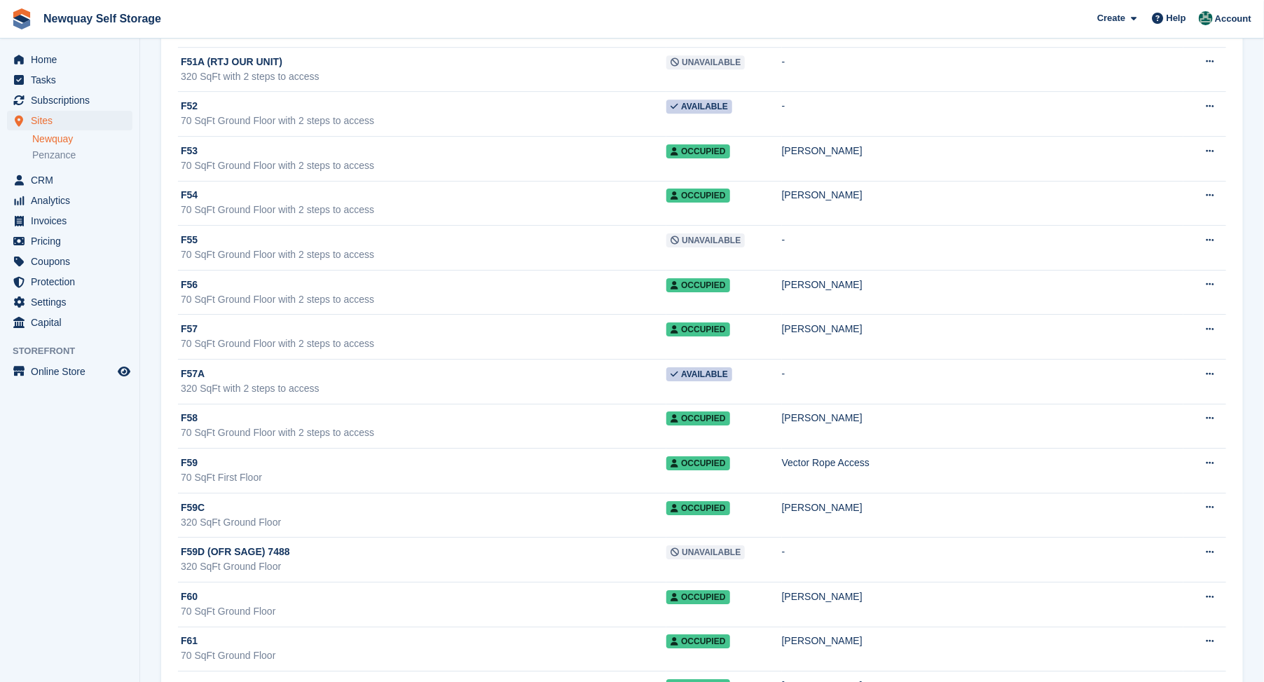
scroll to position [19445, 0]
